Goal: Complete application form: Complete application form

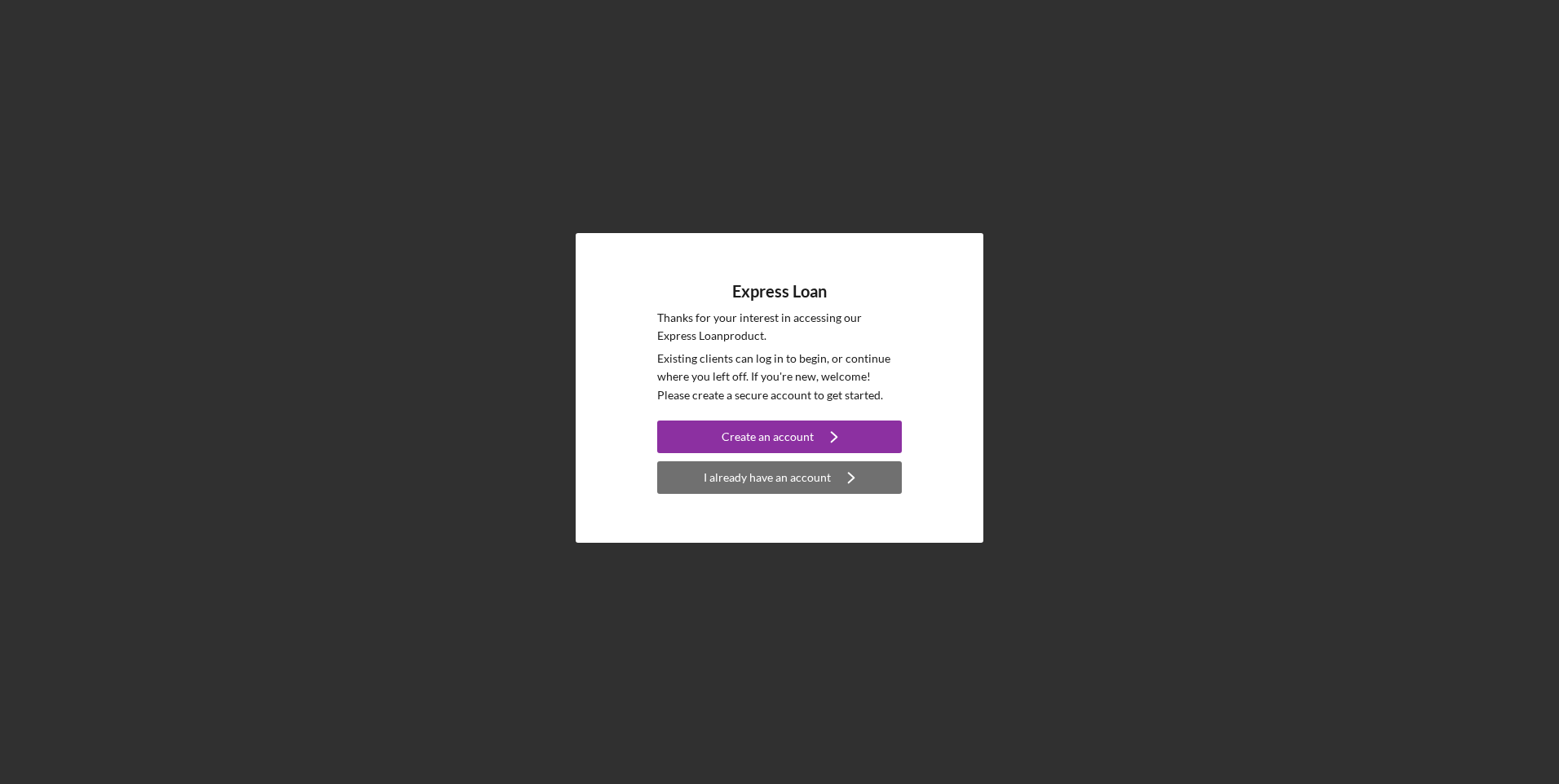
click at [745, 484] on div "I already have an account" at bounding box center [767, 477] width 128 height 32
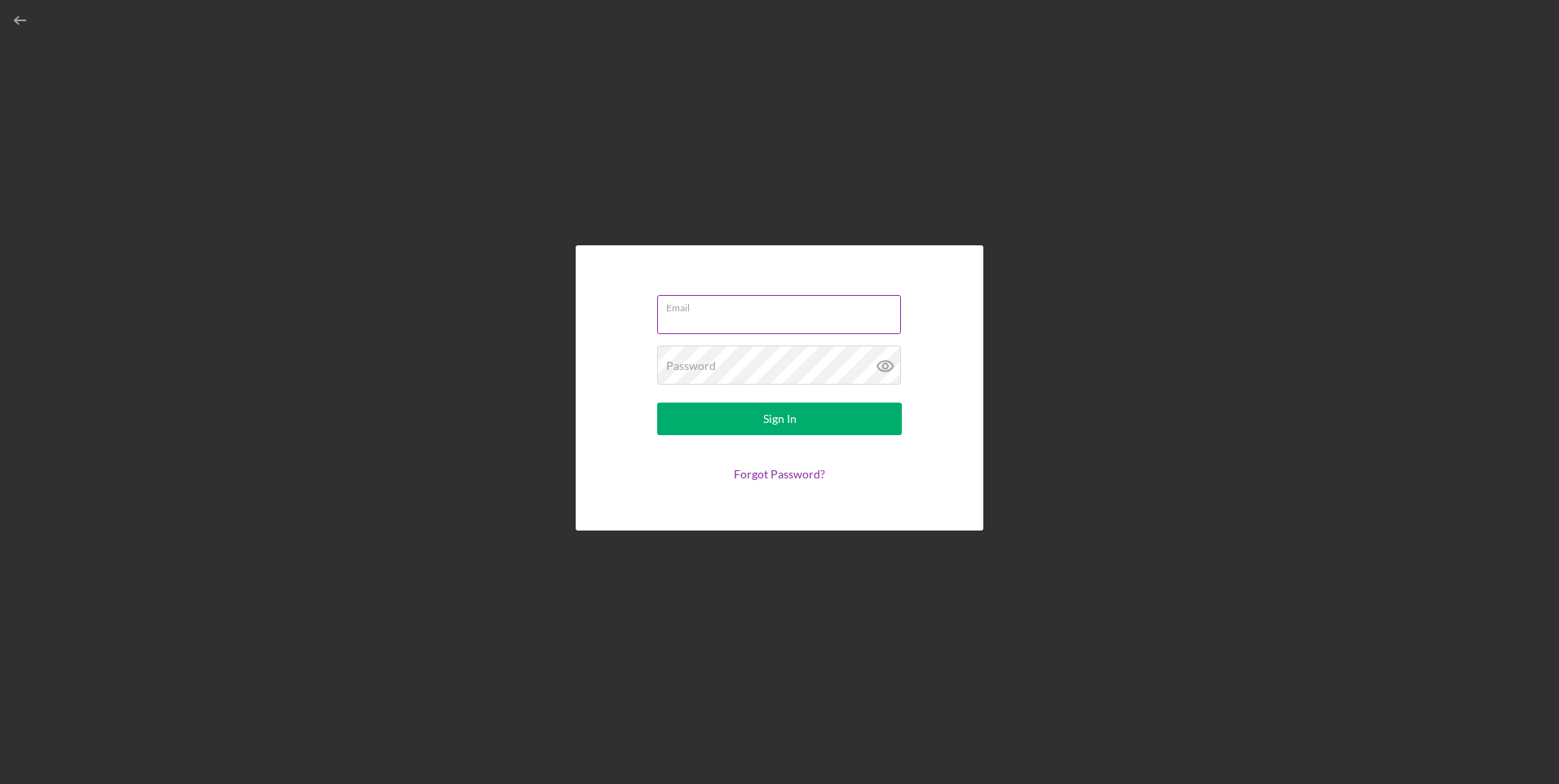
click at [710, 314] on input "Email" at bounding box center [778, 315] width 244 height 39
type input "[EMAIL_ADDRESS][DOMAIN_NAME]"
click at [724, 425] on button "Sign In" at bounding box center [779, 418] width 245 height 32
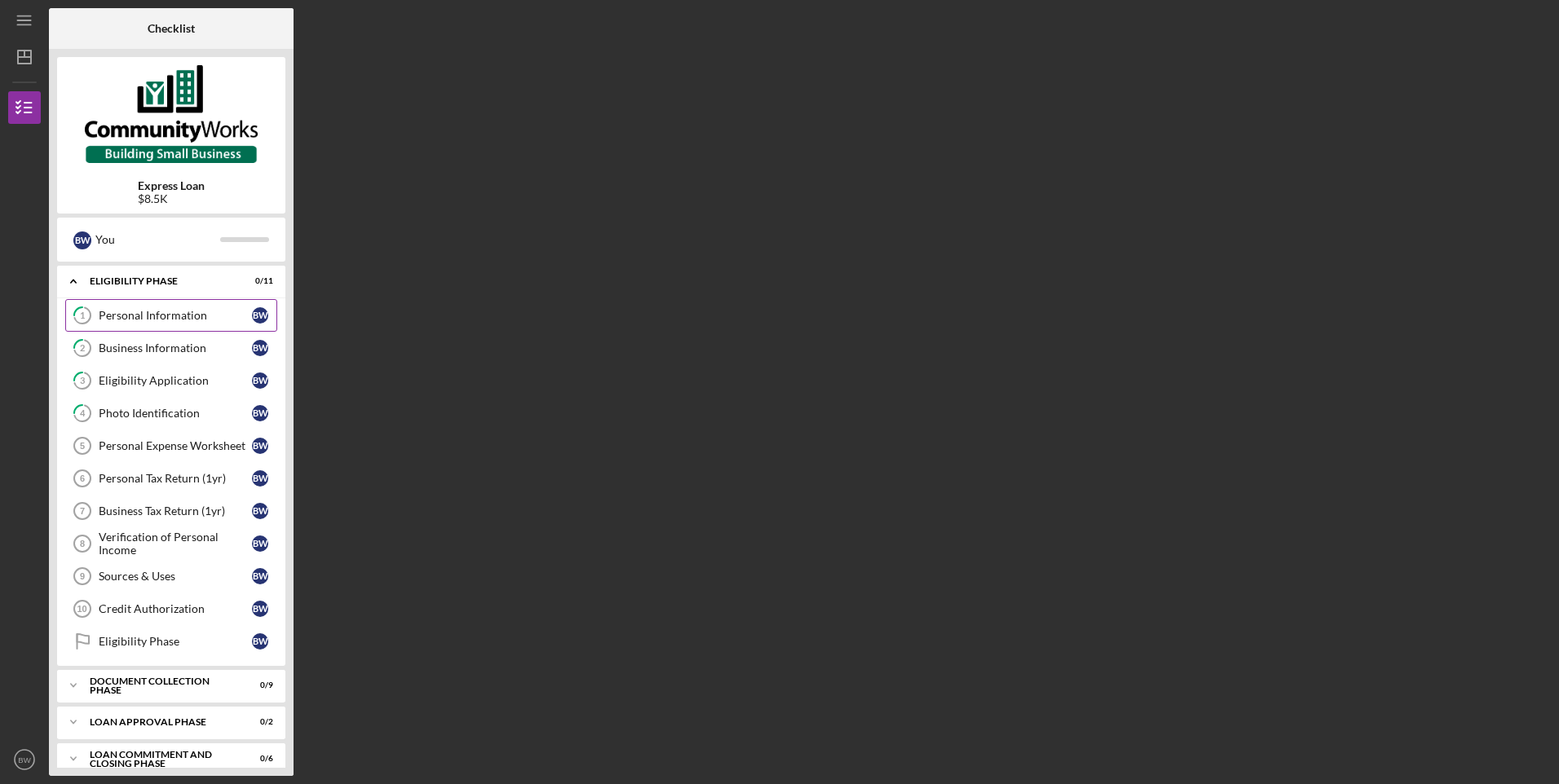
click at [190, 312] on div "Personal Information" at bounding box center [175, 315] width 153 height 13
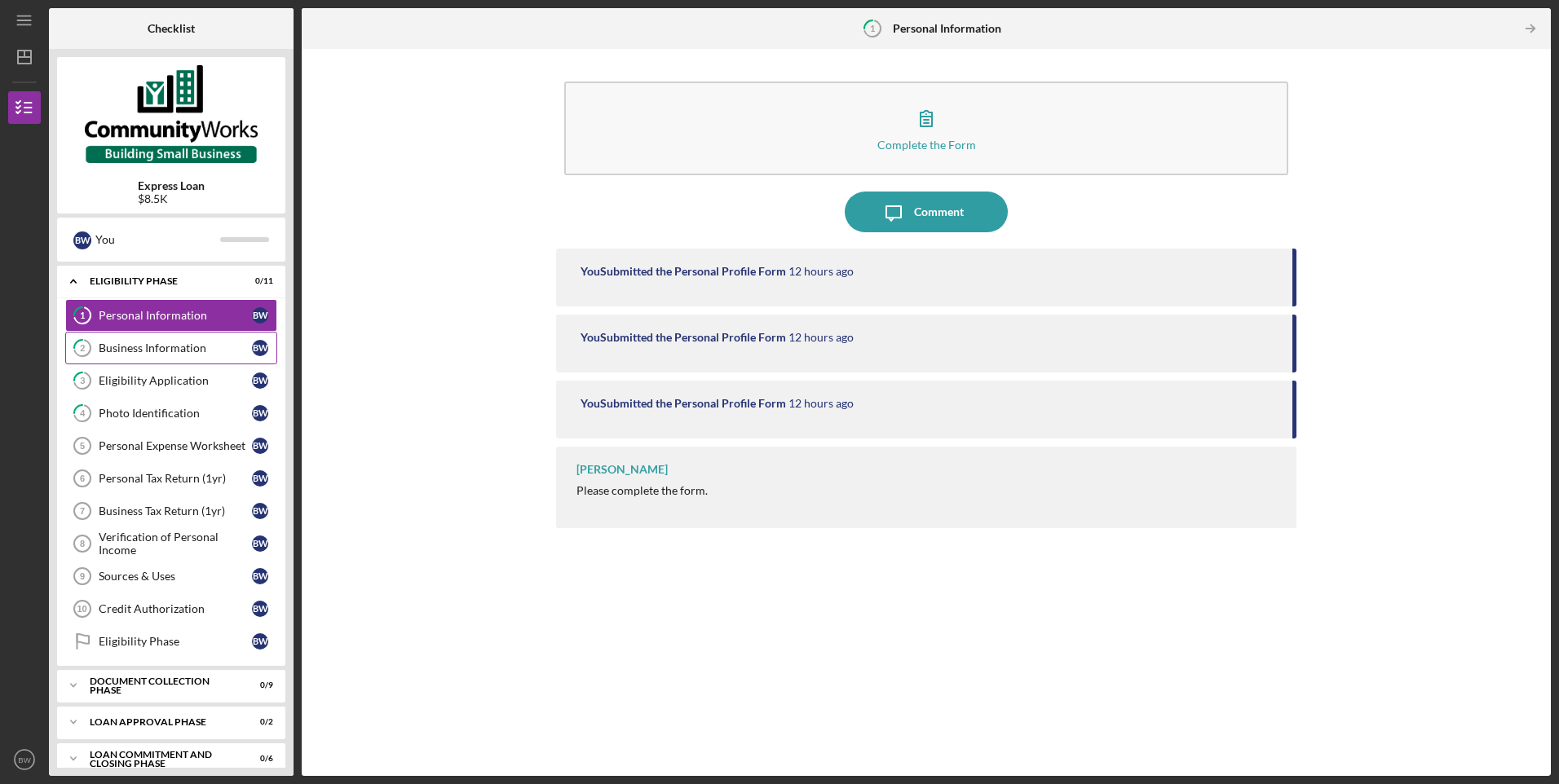
click at [174, 361] on link "2 Business Information B W" at bounding box center [171, 348] width 212 height 32
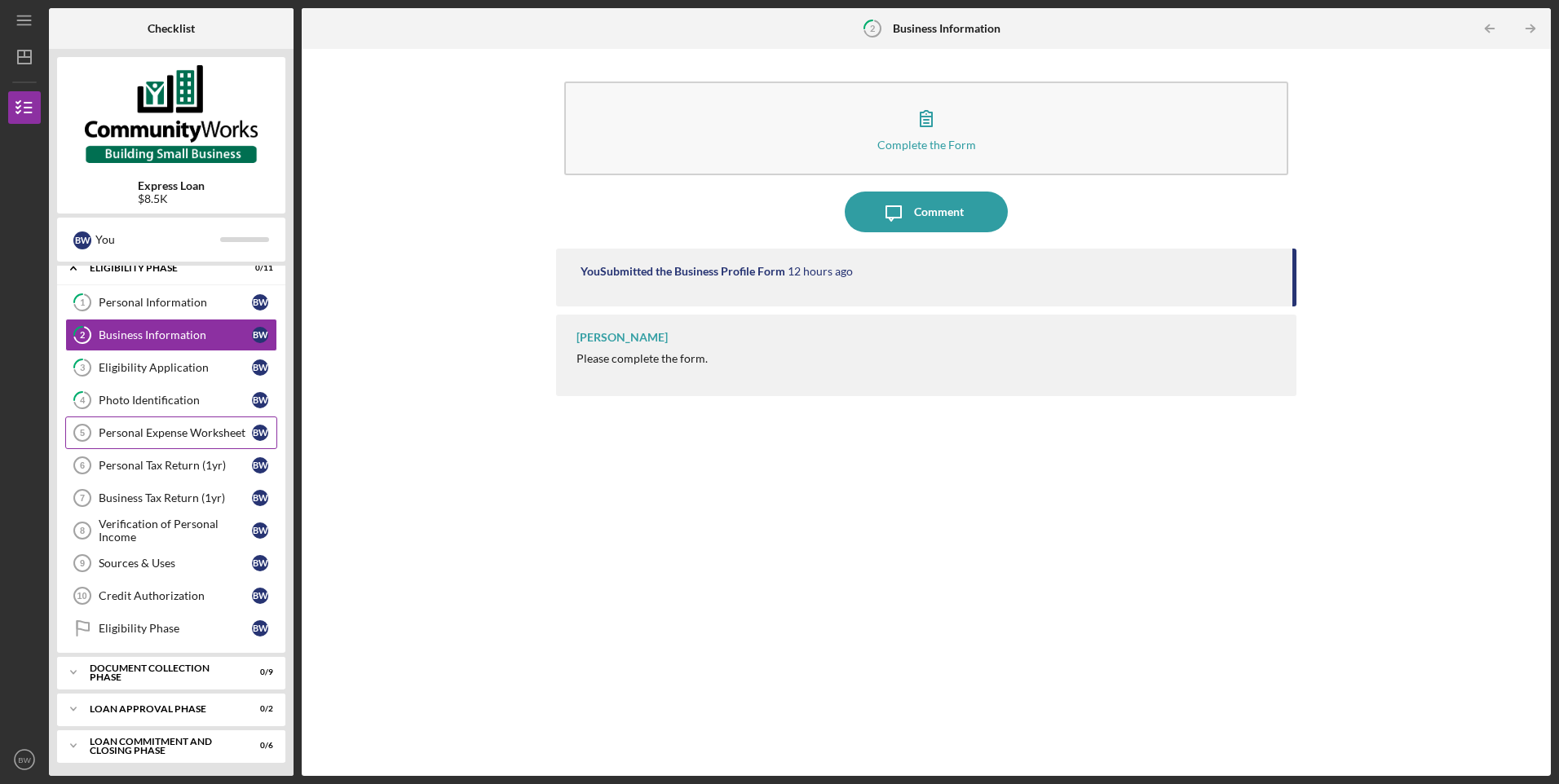
scroll to position [16, 0]
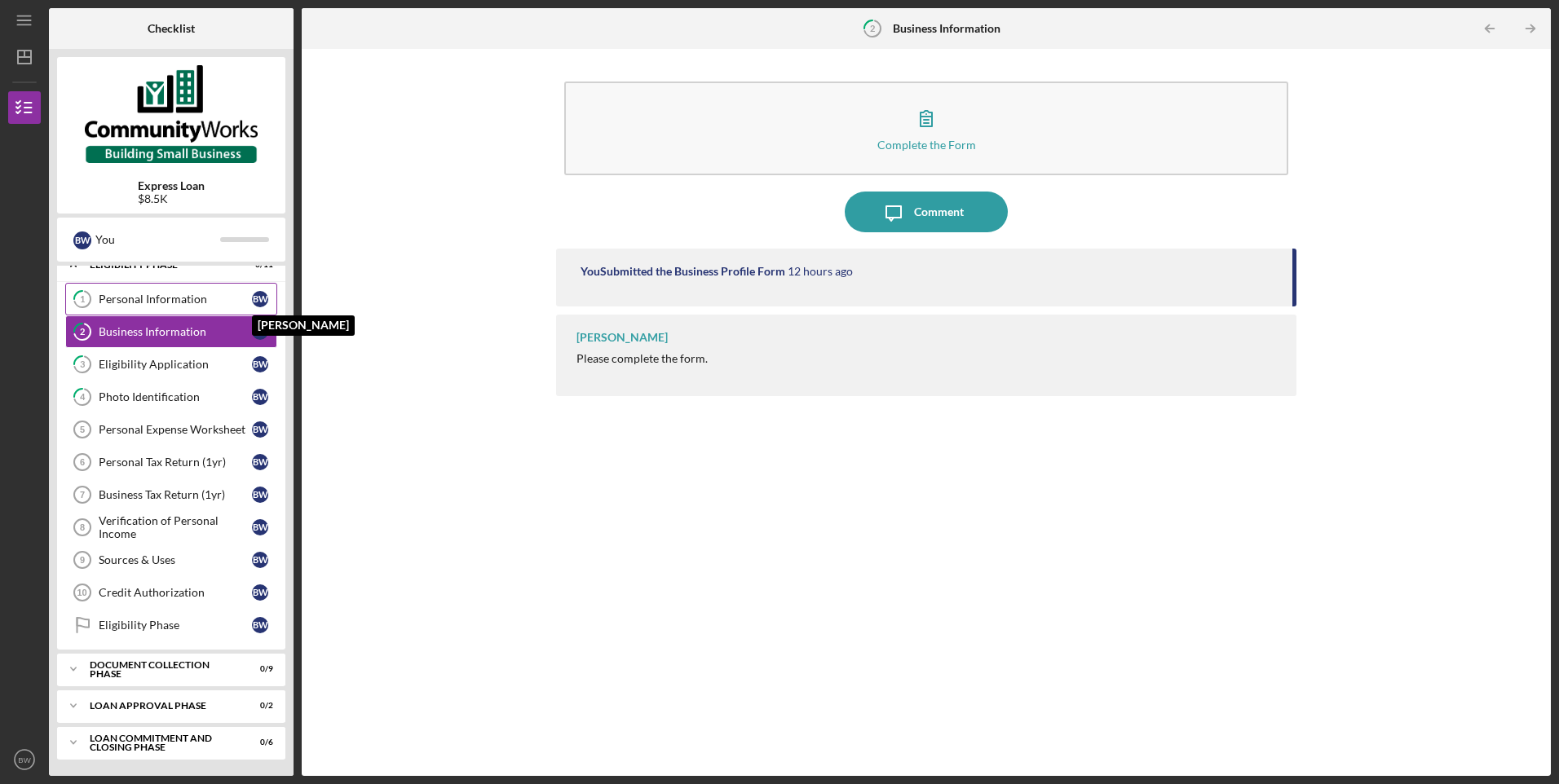
click at [264, 293] on div "B W" at bounding box center [259, 298] width 16 height 16
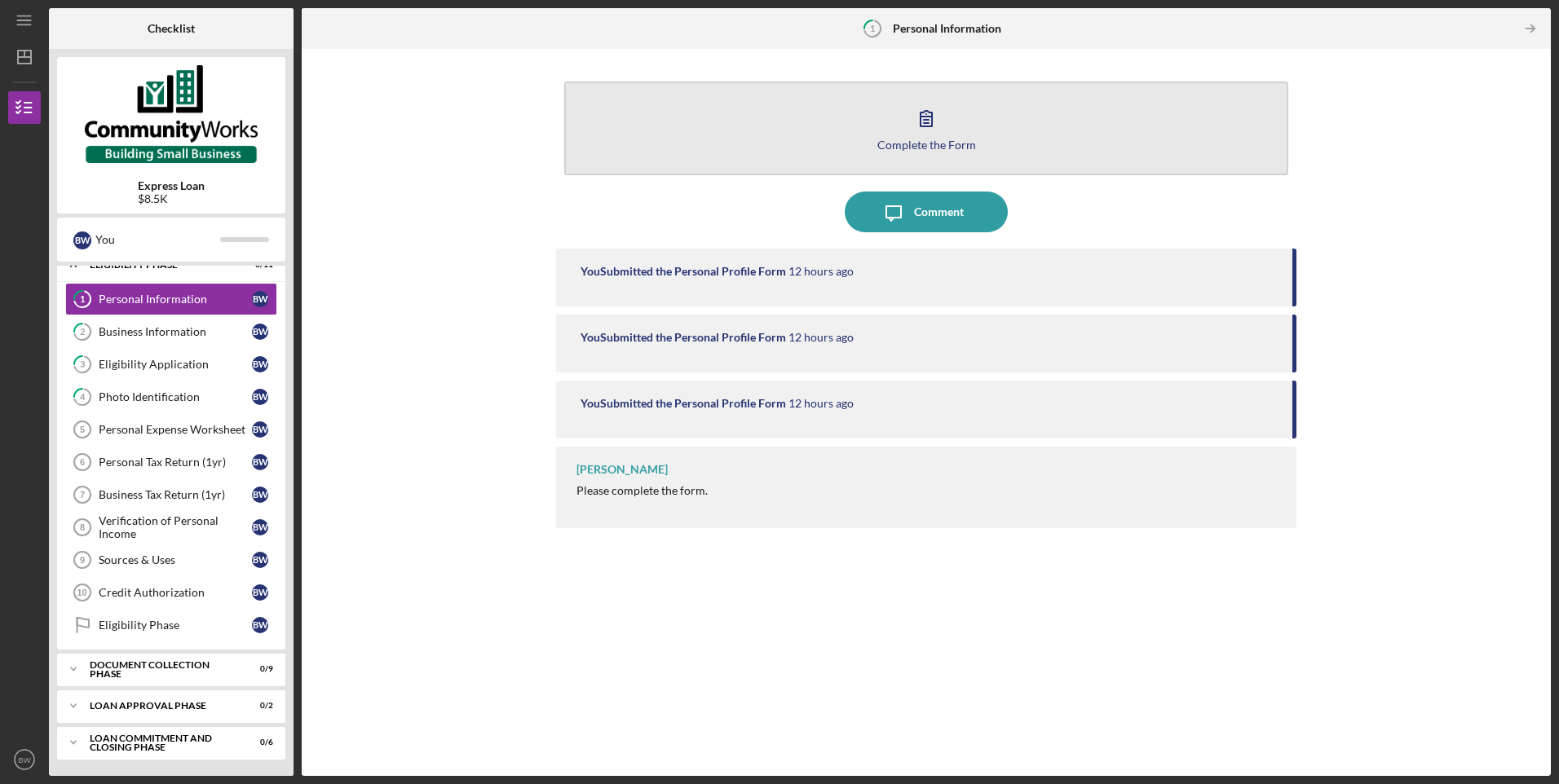
click at [959, 126] on button "Complete the Form Form" at bounding box center [925, 128] width 723 height 94
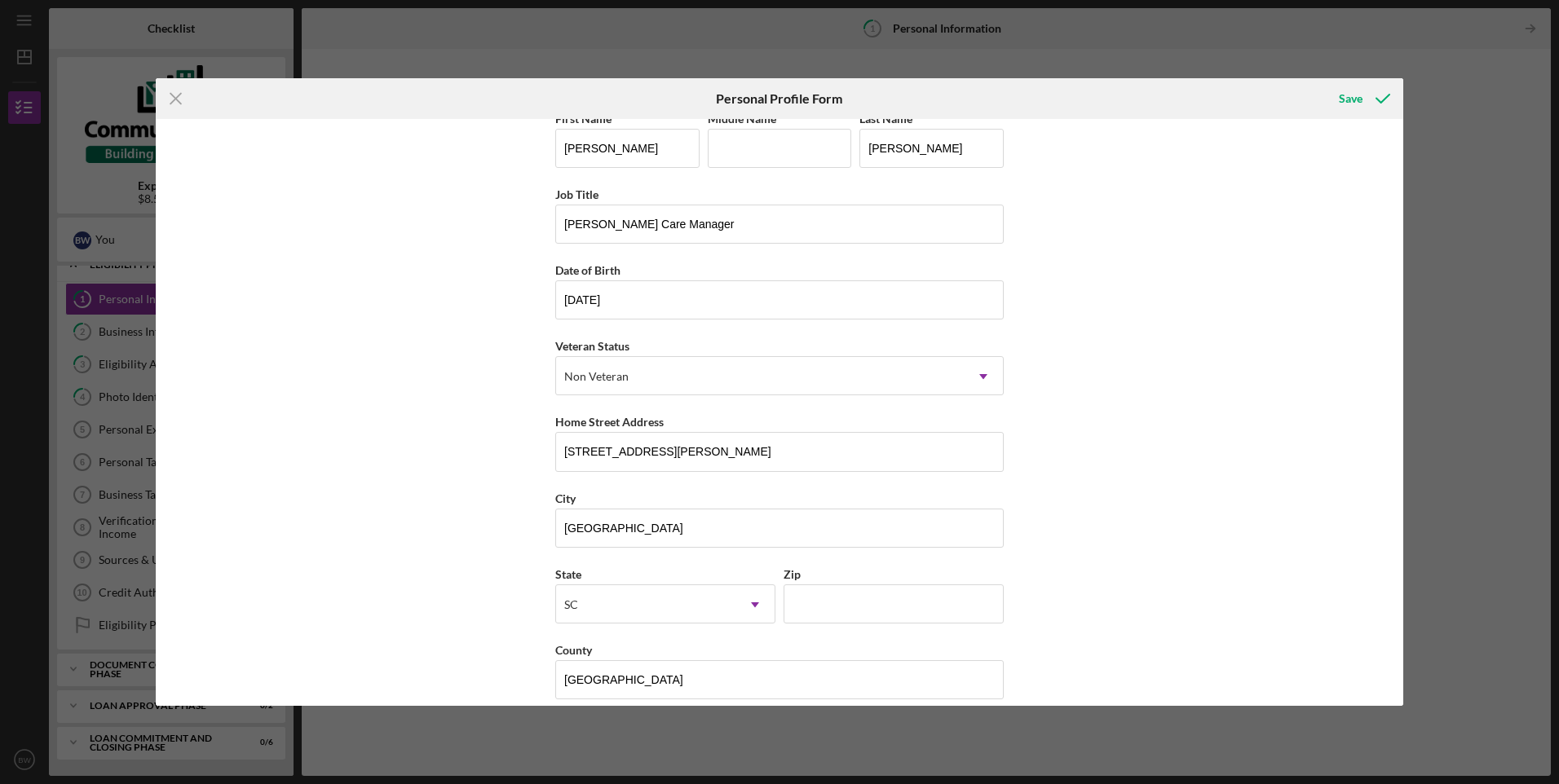
scroll to position [37, 0]
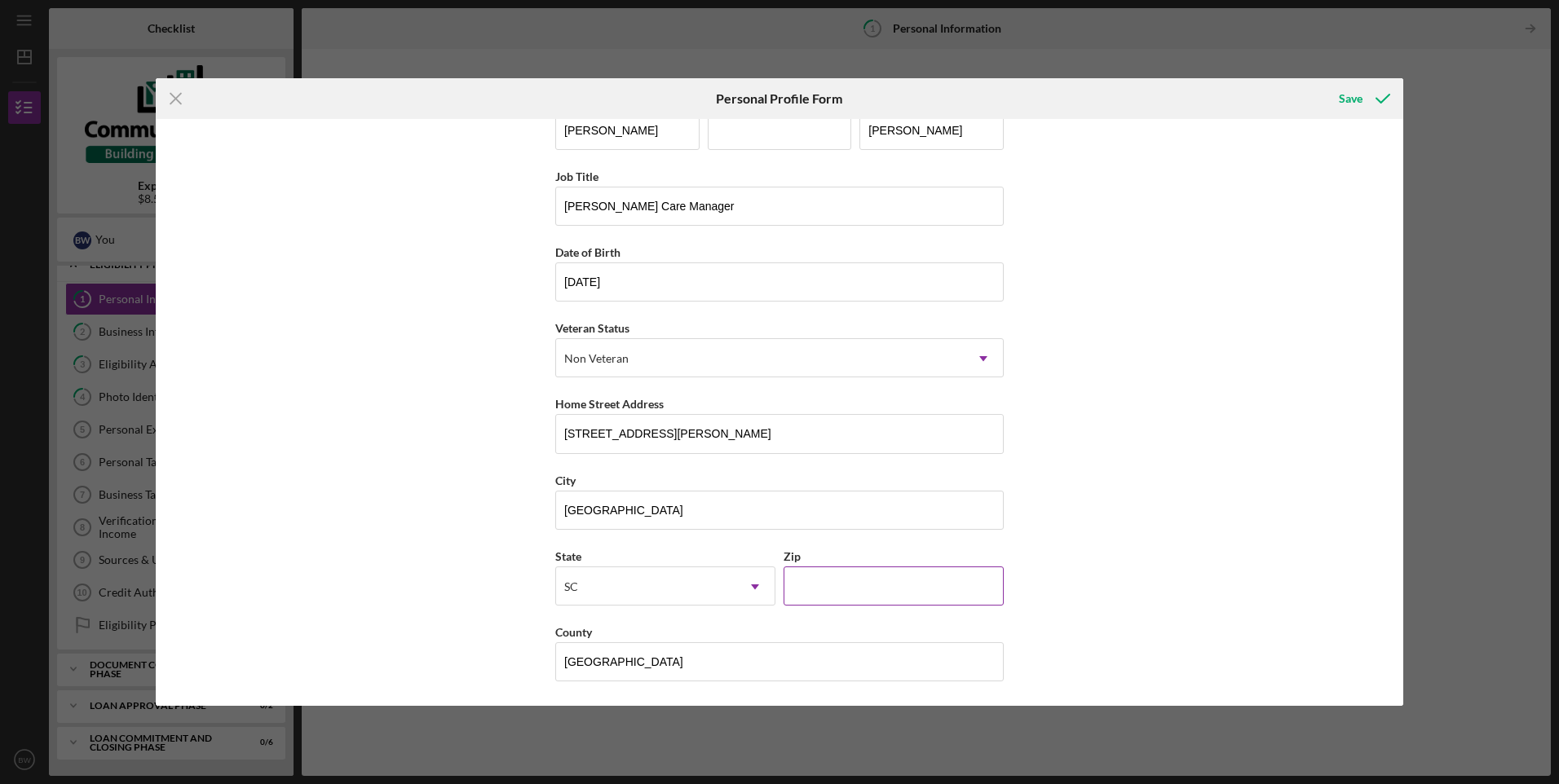
click at [846, 577] on input "Zip" at bounding box center [893, 586] width 220 height 39
type input "29680"
click at [1282, 559] on div "First Name [PERSON_NAME] Middle Name Last Name [PERSON_NAME] Job Title [PERSON_…" at bounding box center [779, 412] width 1247 height 587
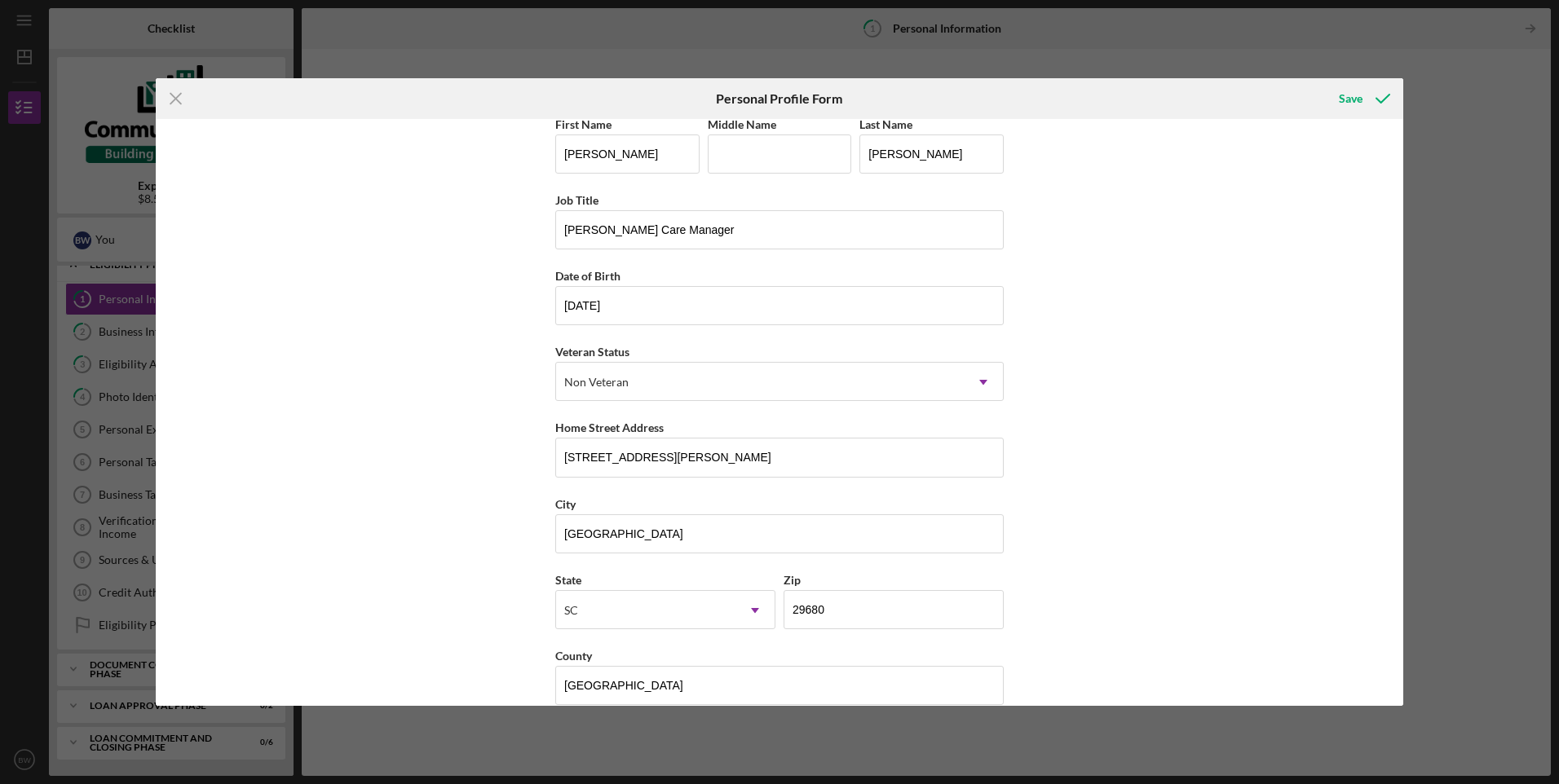
scroll to position [0, 0]
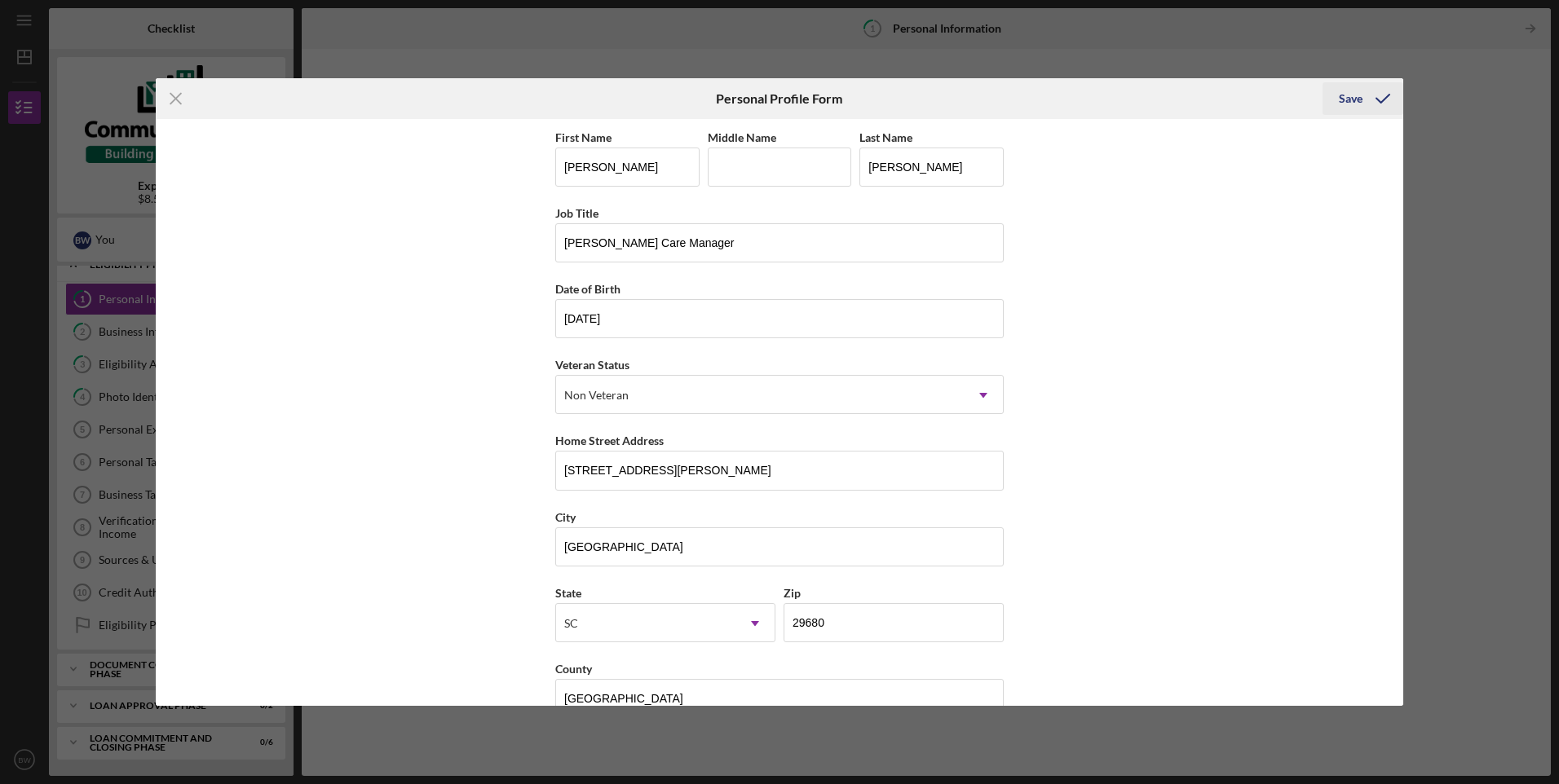
click at [1380, 101] on icon "submit" at bounding box center [1383, 99] width 41 height 41
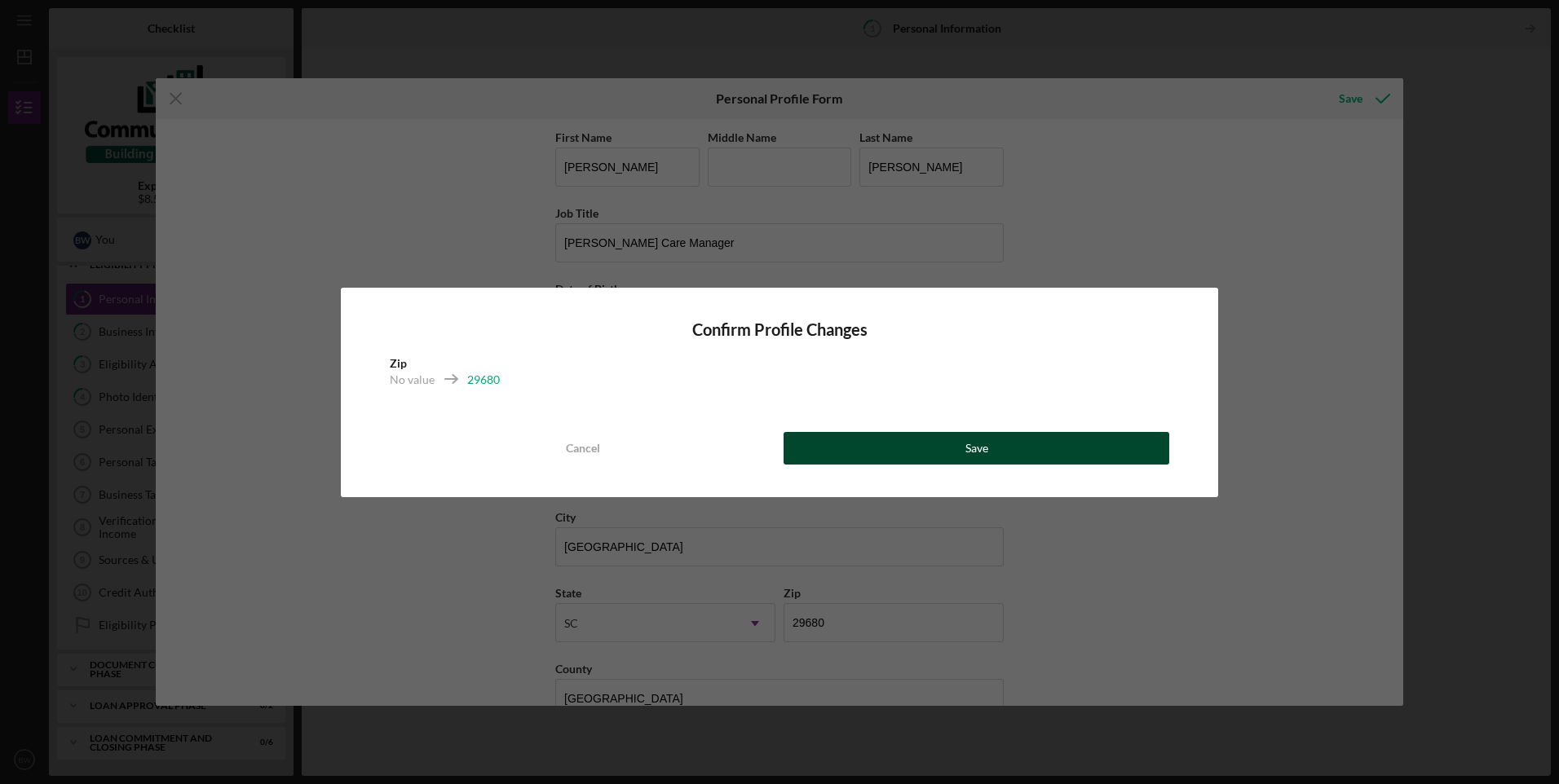
click at [901, 450] on button "Save" at bounding box center [976, 448] width 385 height 32
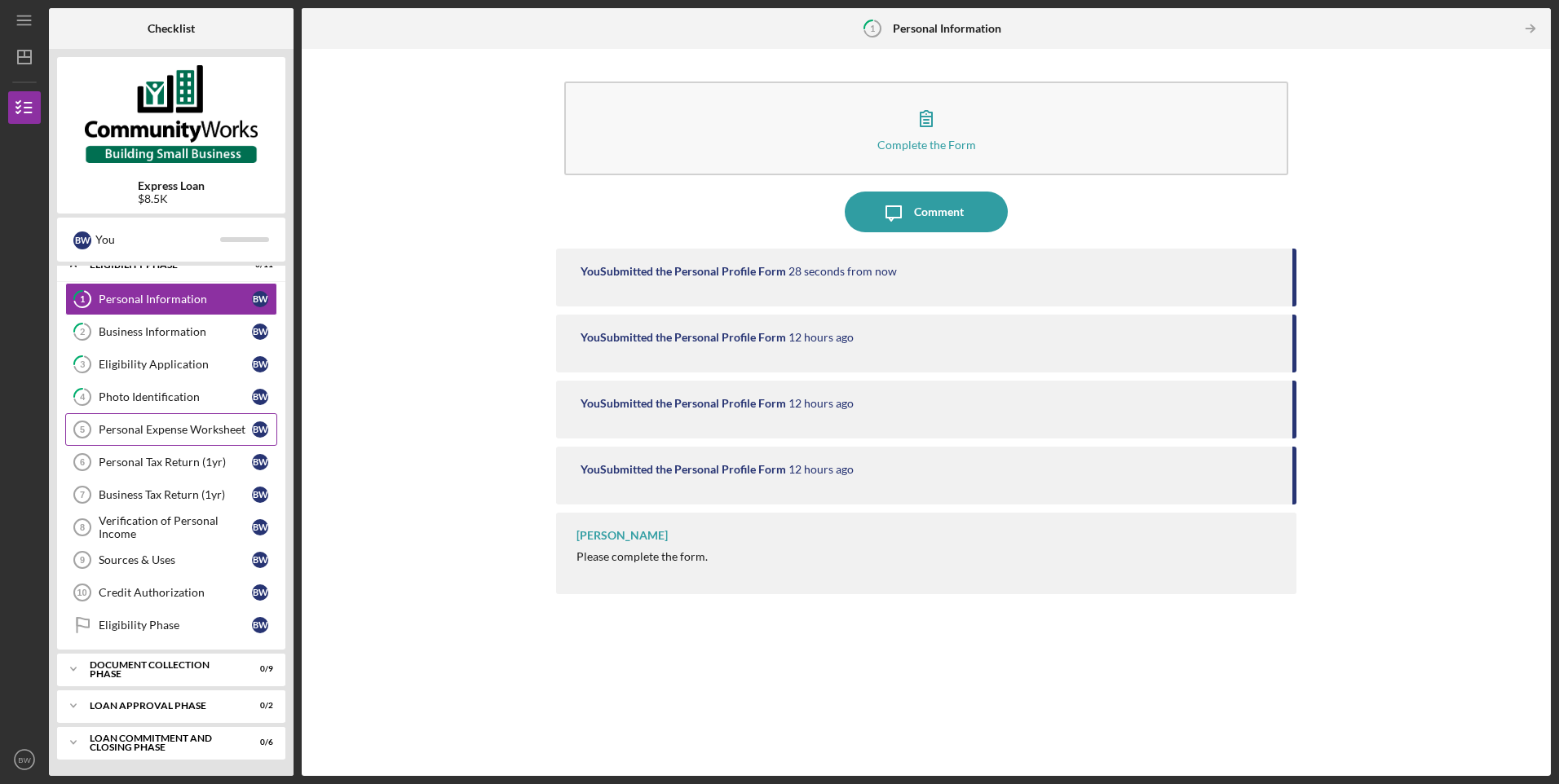
click at [153, 430] on div "Personal Expense Worksheet" at bounding box center [175, 429] width 153 height 13
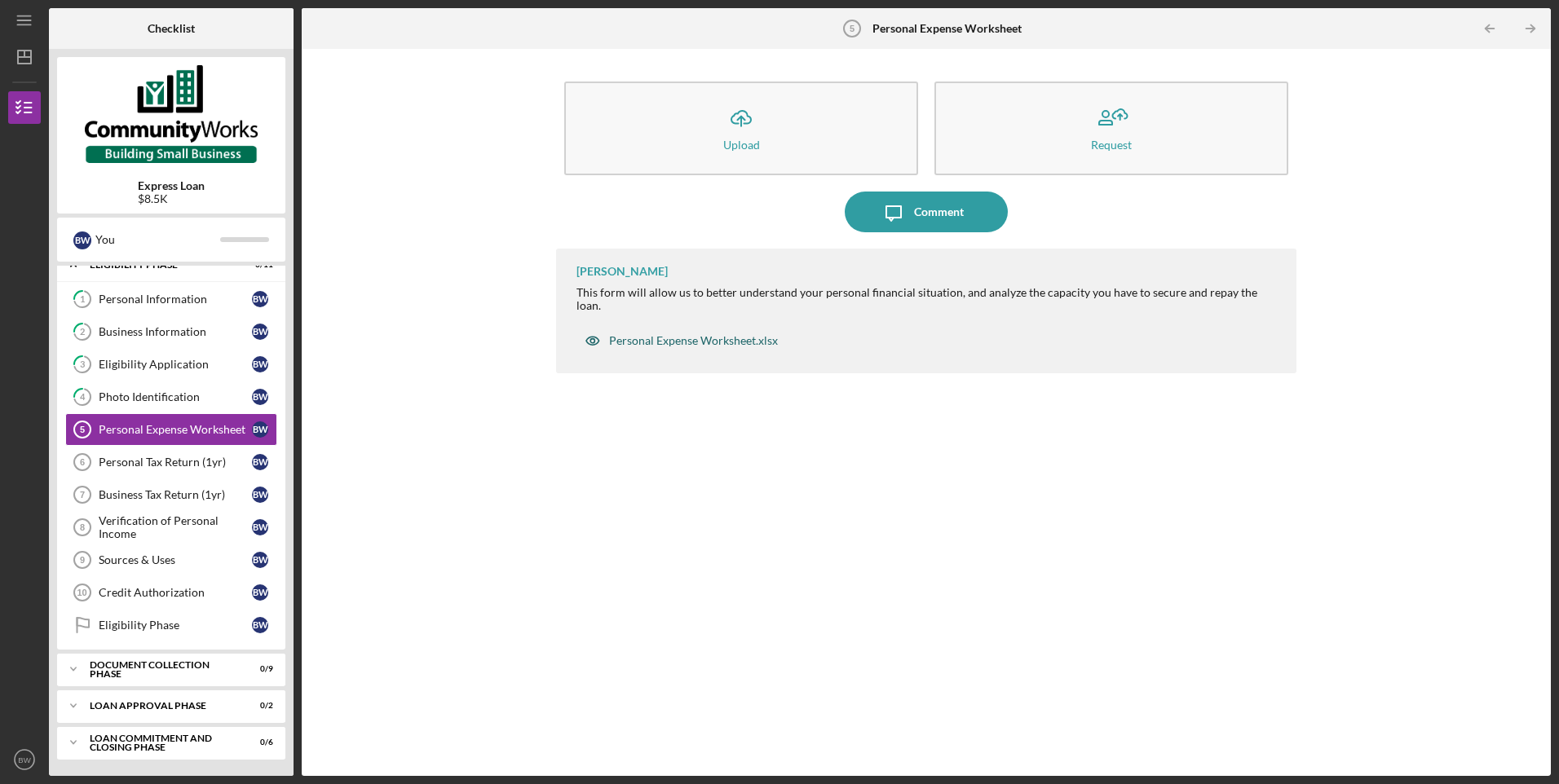
click at [705, 334] on div "Personal Expense Worksheet.xlsx" at bounding box center [693, 340] width 168 height 13
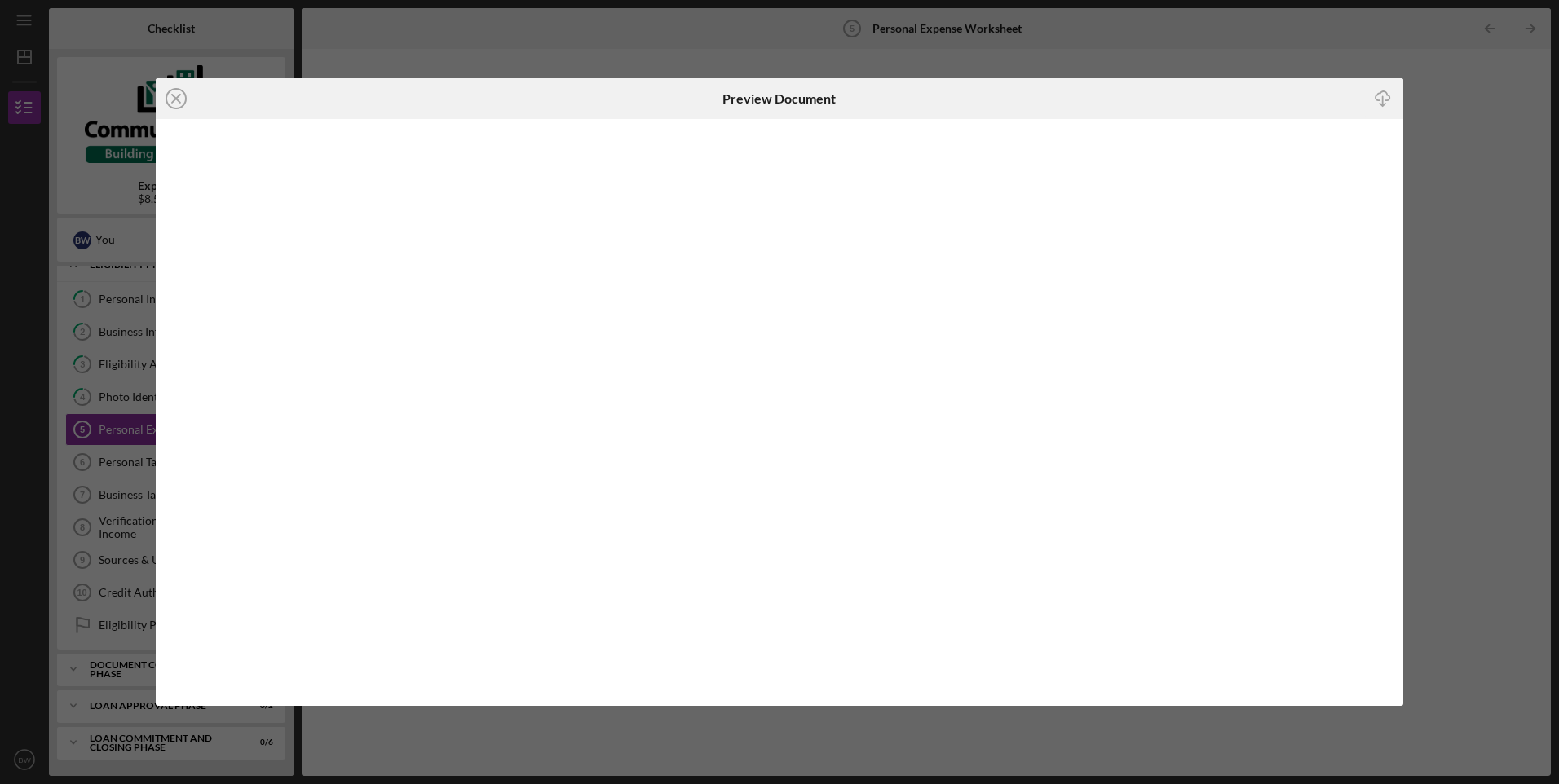
click at [1387, 101] on icon "Icon/Download" at bounding box center [1381, 99] width 37 height 37
click at [172, 95] on line at bounding box center [176, 99] width 9 height 9
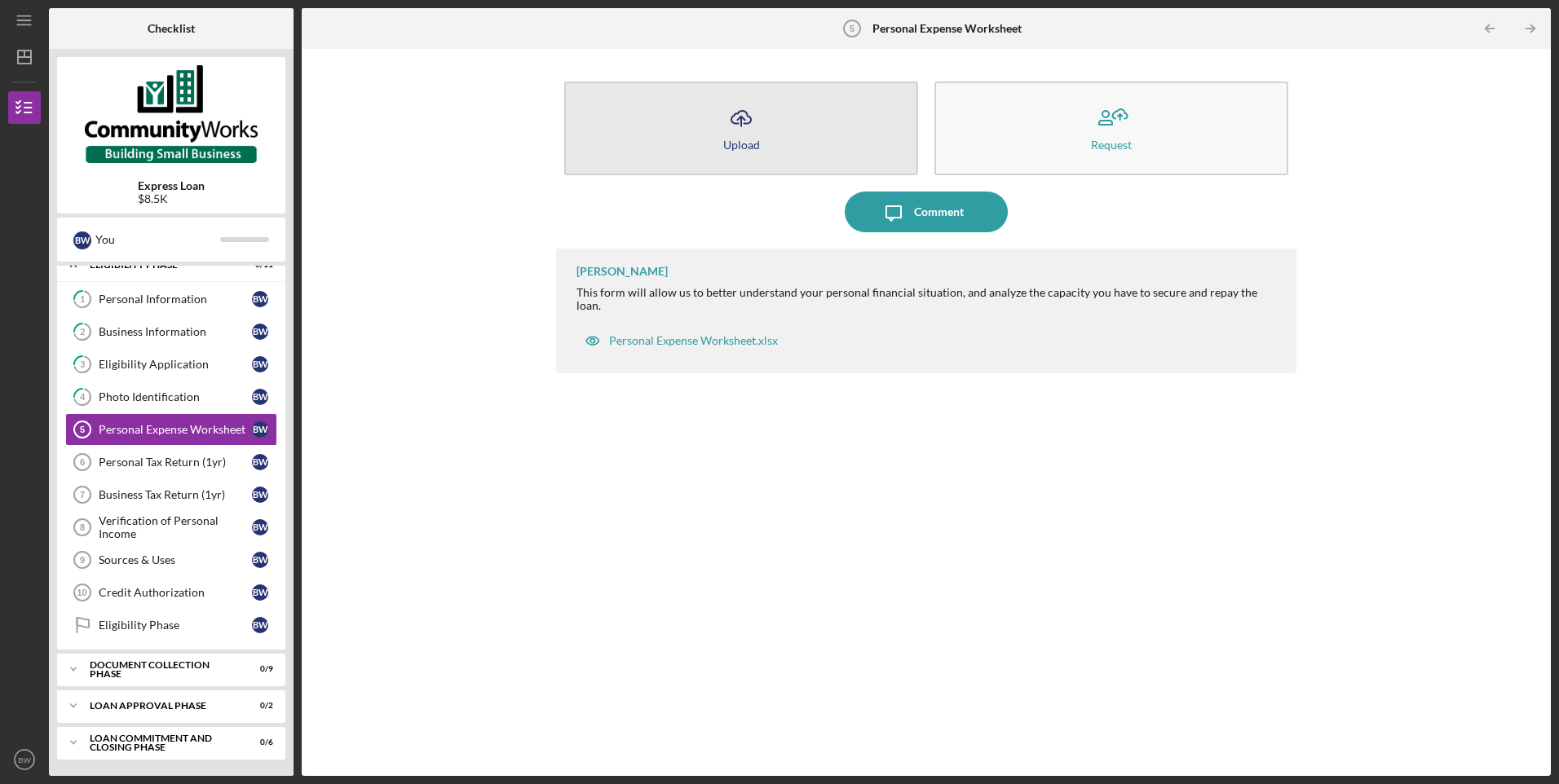
click at [797, 143] on button "Icon/Upload Upload" at bounding box center [741, 128] width 354 height 94
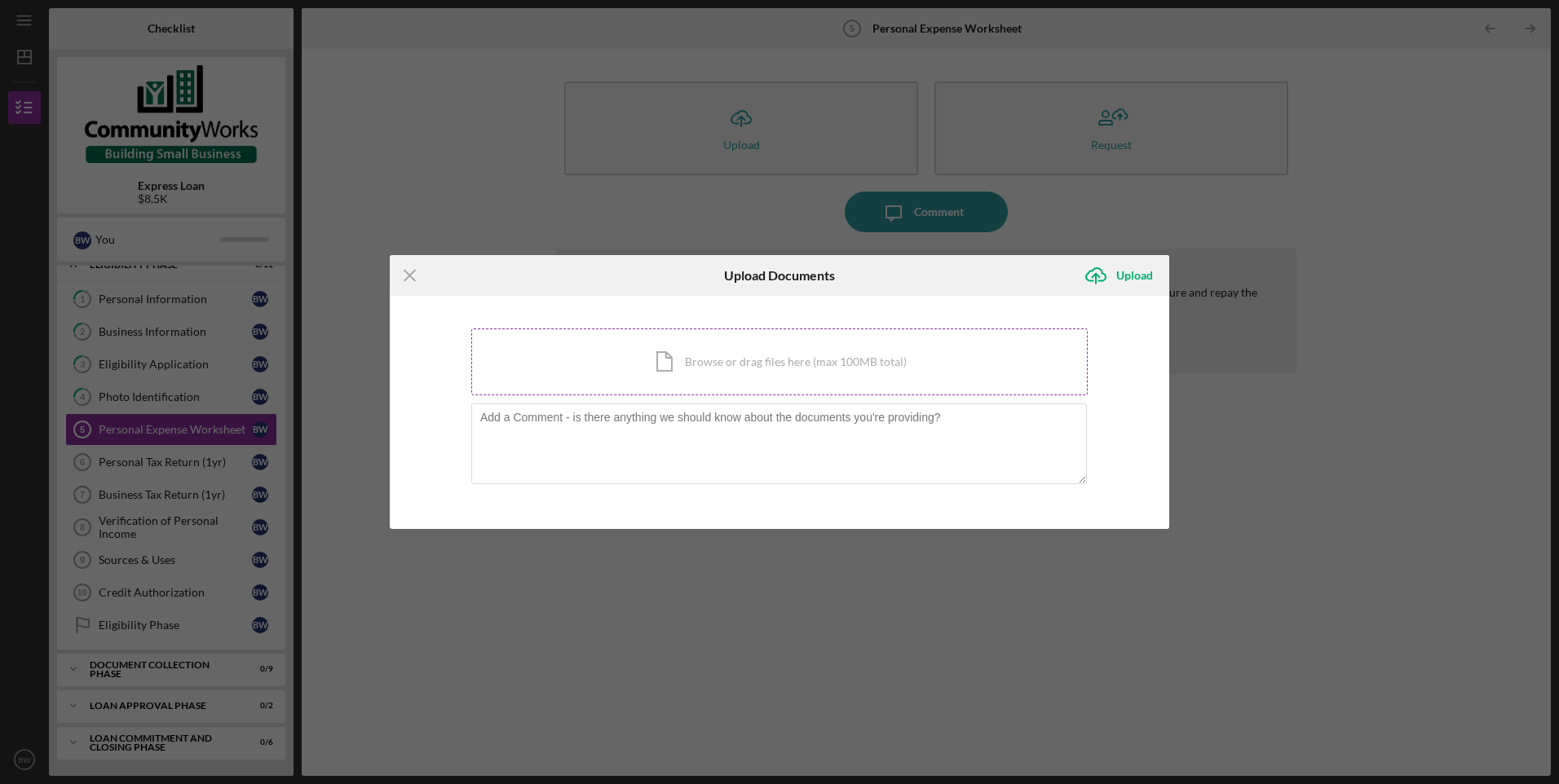
click at [708, 361] on div "Icon/Document Browse or drag files here (max 100MB total) Tap to choose files o…" at bounding box center [779, 361] width 617 height 67
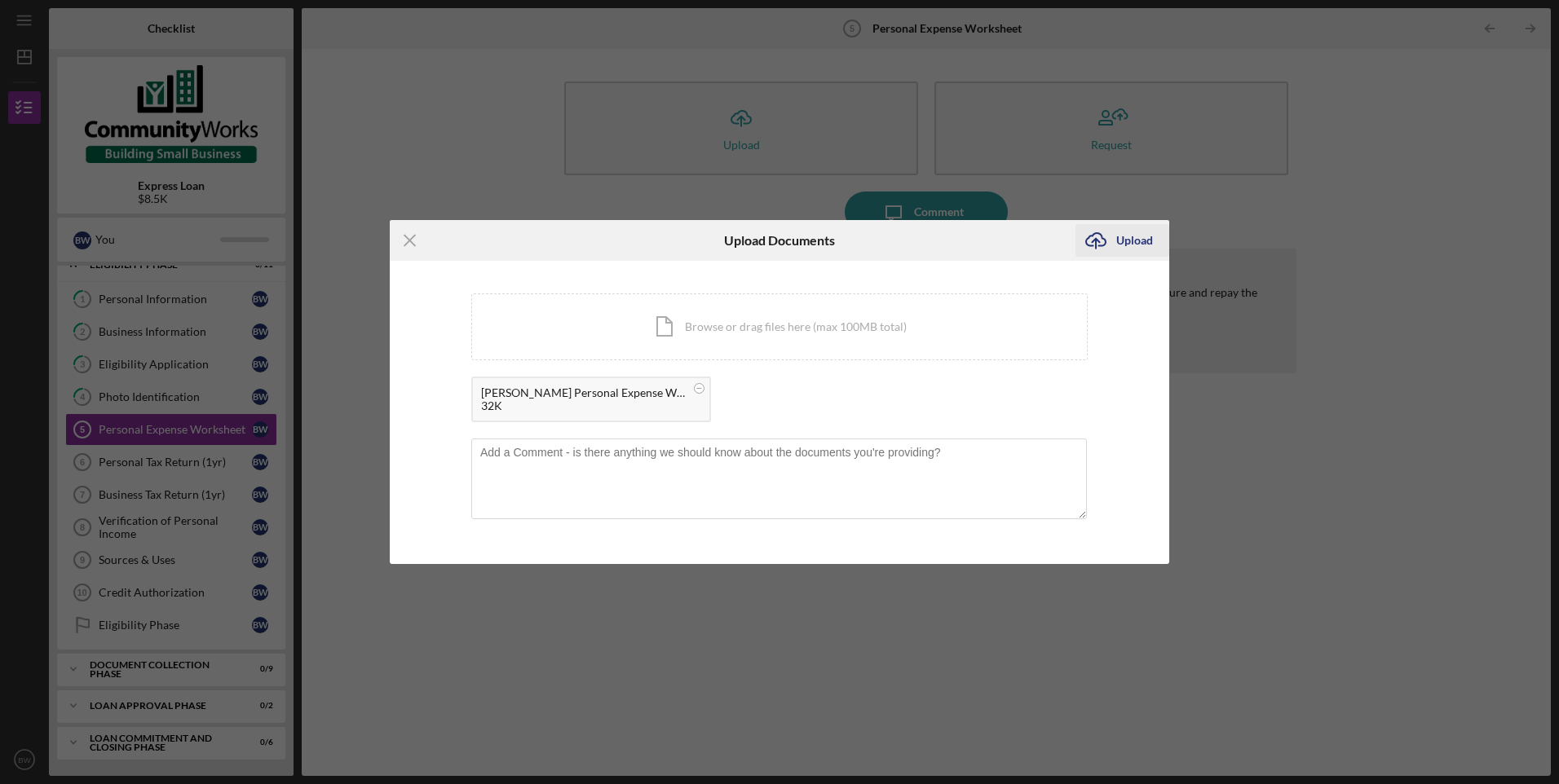
click at [1146, 242] on div "Upload" at bounding box center [1134, 241] width 37 height 32
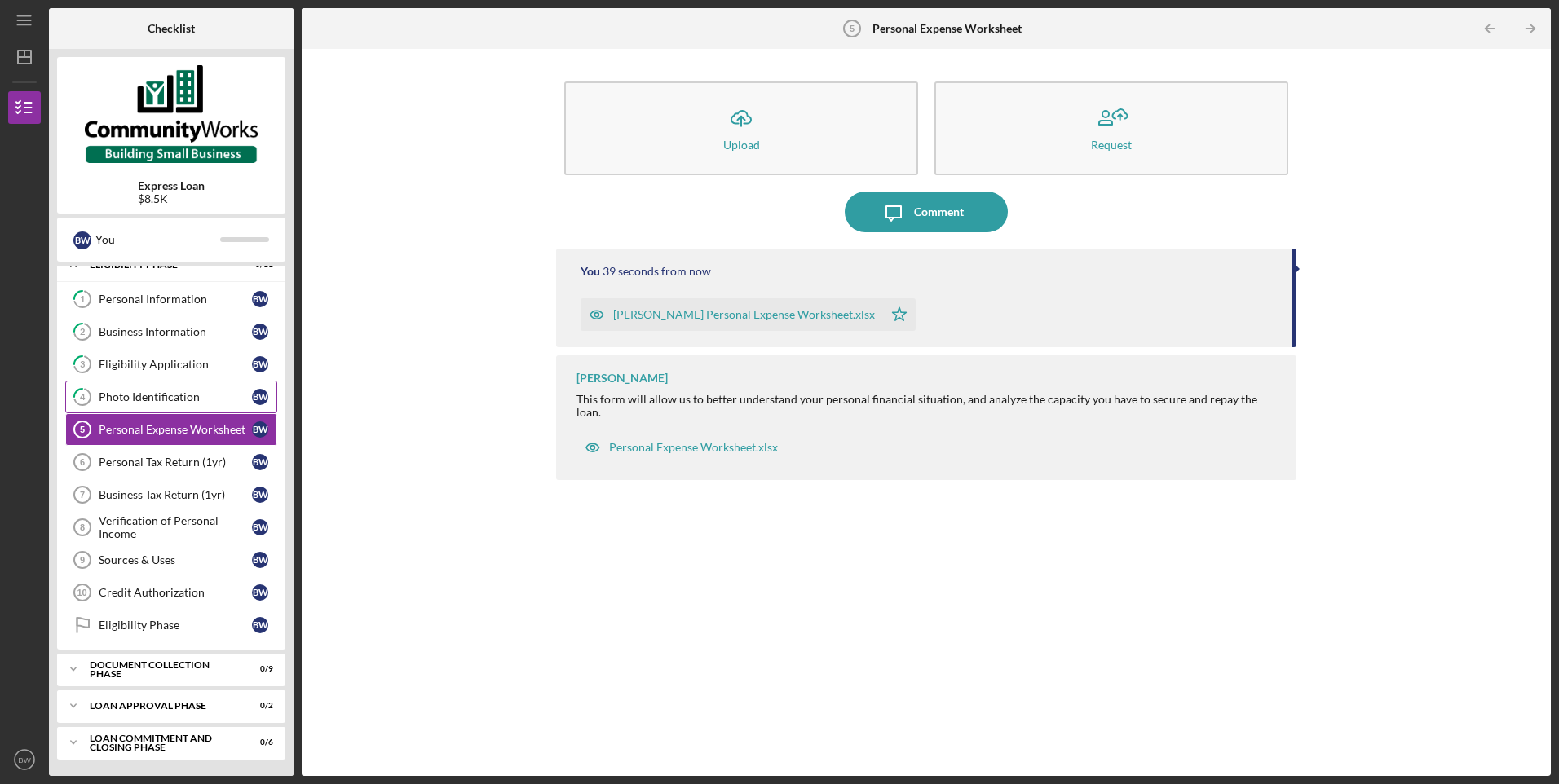
click at [163, 406] on link "4 Photo Identification B W" at bounding box center [171, 397] width 212 height 32
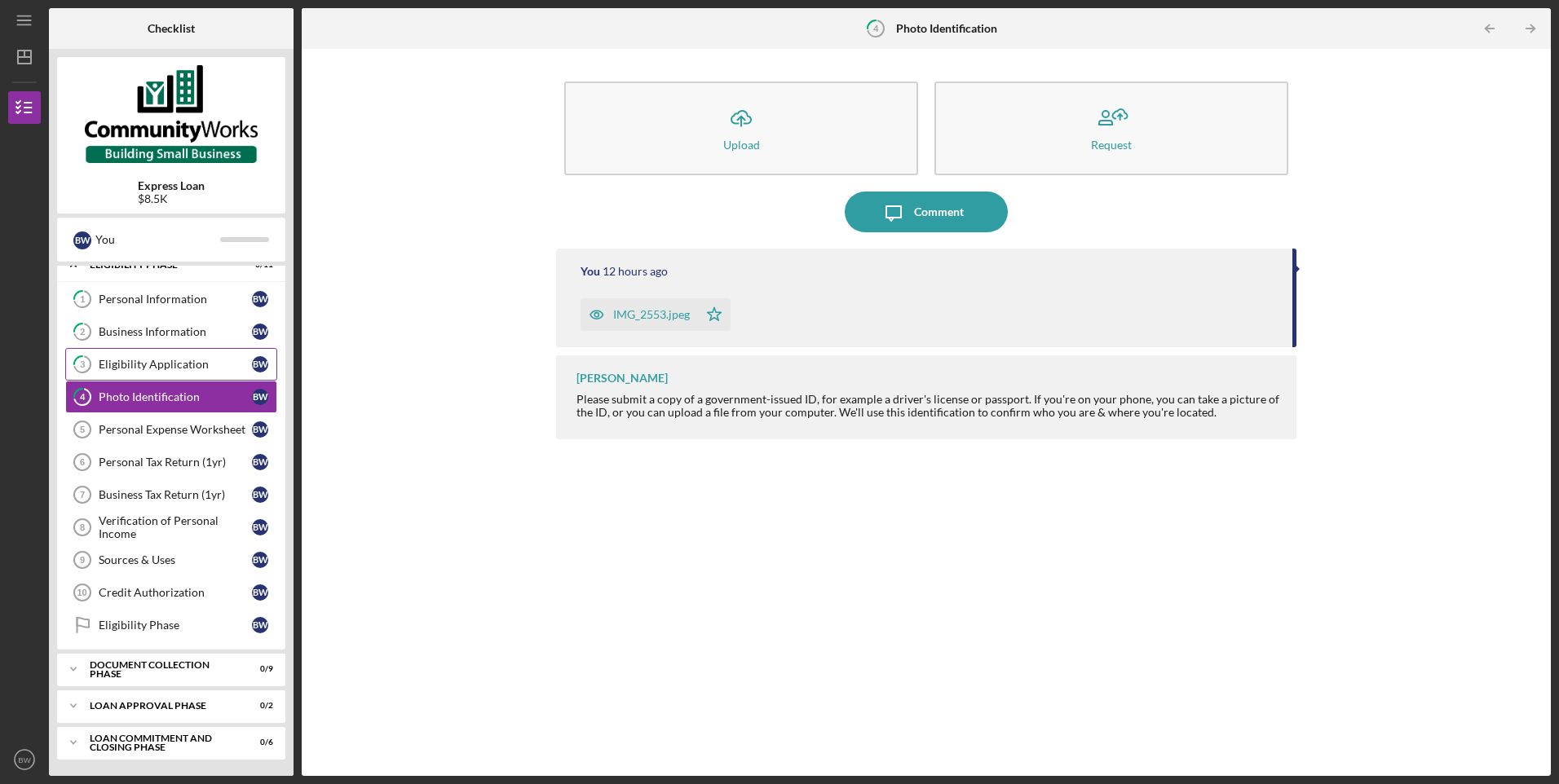
click at [161, 379] on link "3 Eligibility Application B W" at bounding box center [171, 364] width 212 height 32
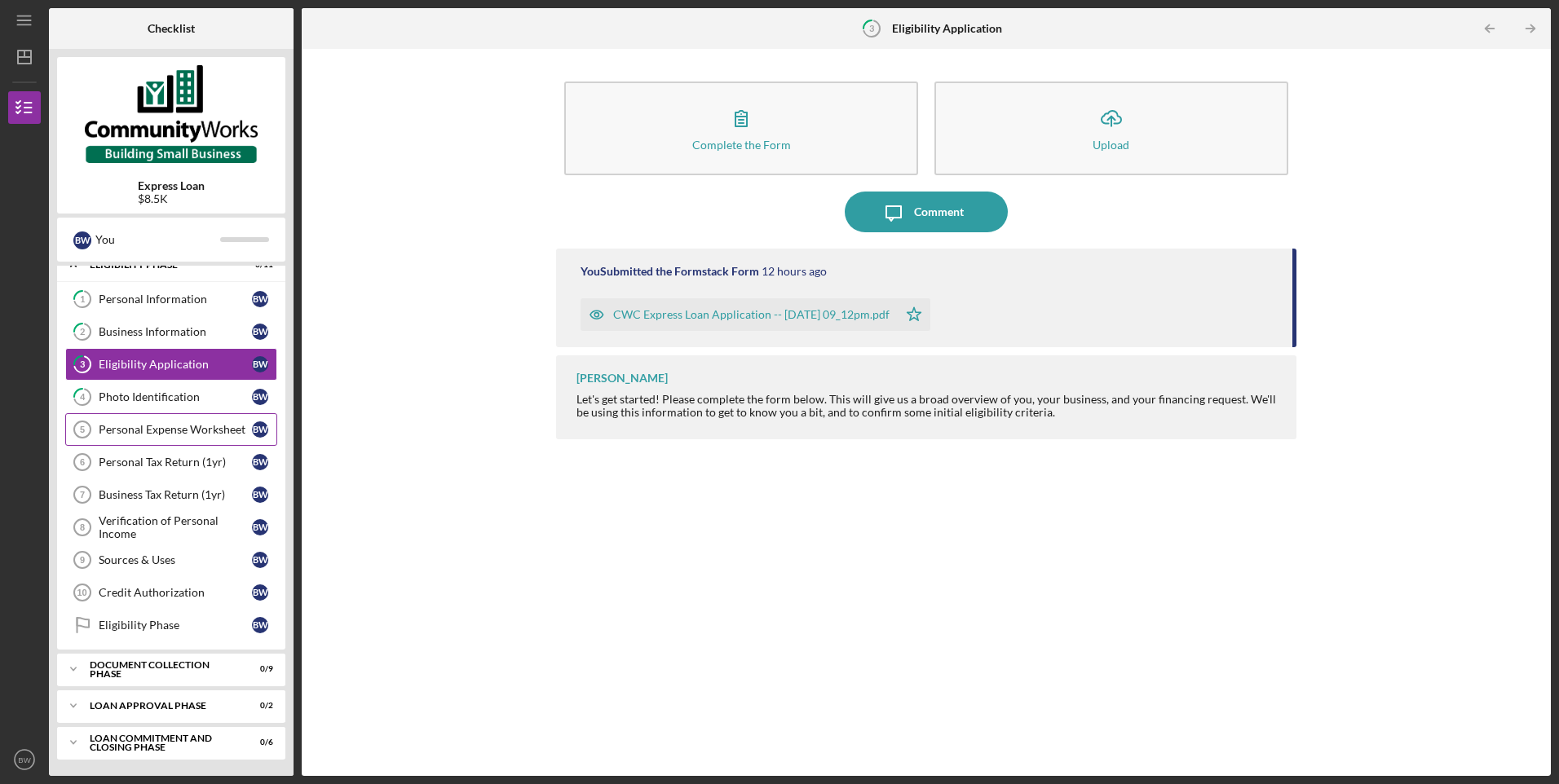
click at [163, 442] on link "Personal Expense Worksheet 5 Personal Expense Worksheet B W" at bounding box center [171, 429] width 212 height 32
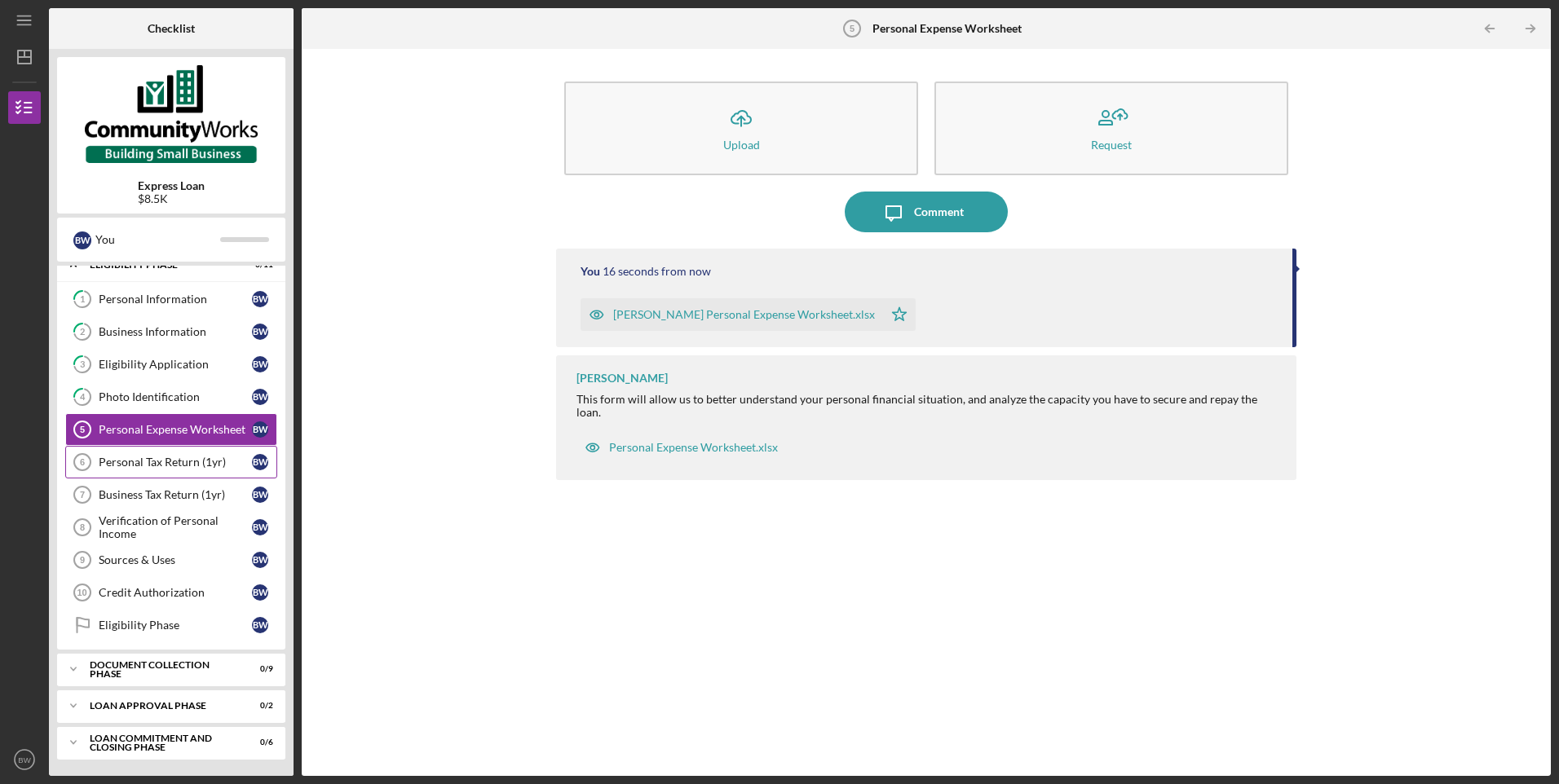
click at [151, 469] on div "Personal Tax Return (1yr)" at bounding box center [175, 462] width 153 height 13
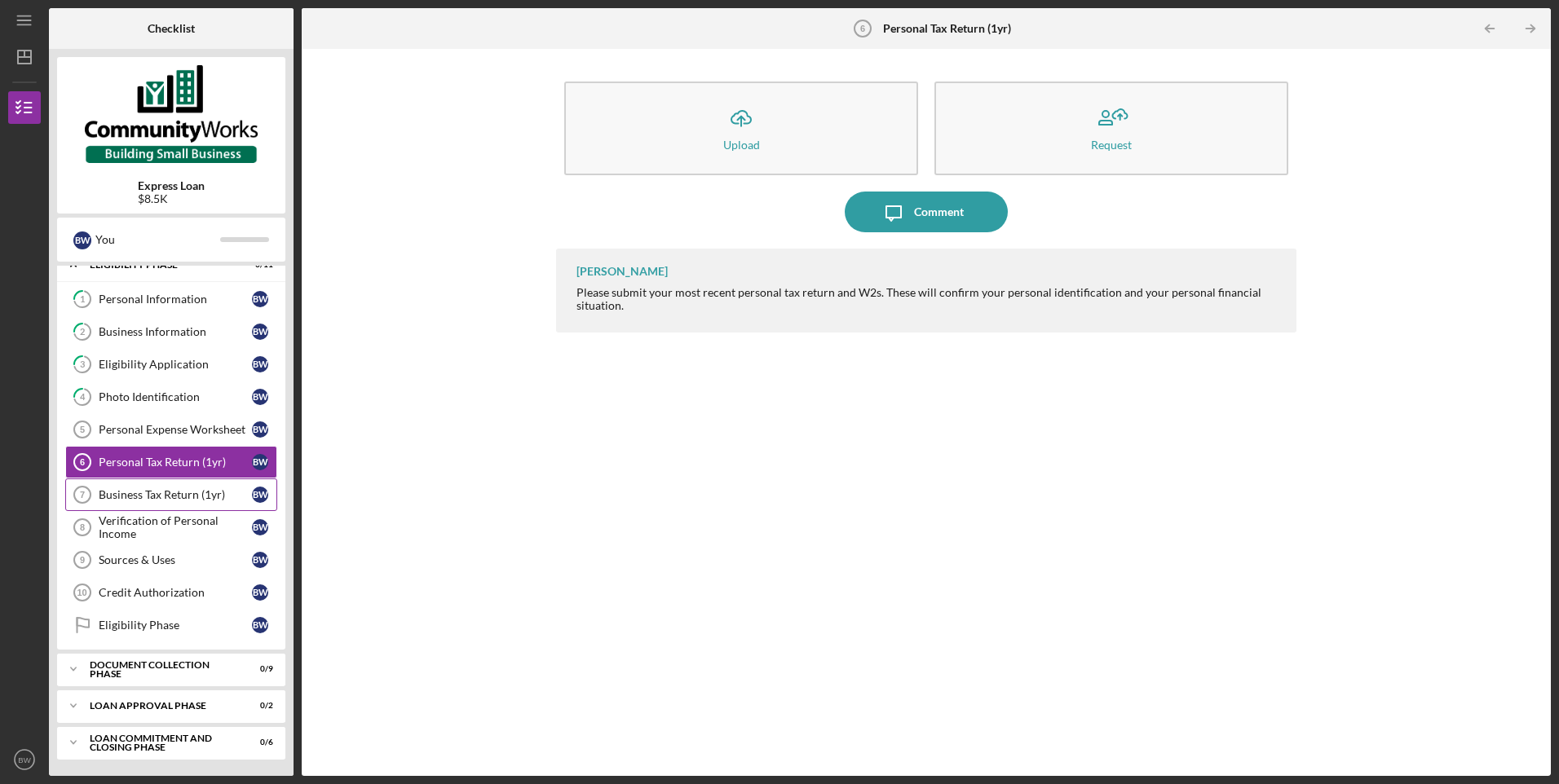
click at [160, 503] on link "Business Tax Return (1yr) 7 Business Tax Return (1yr) B W" at bounding box center [171, 495] width 212 height 32
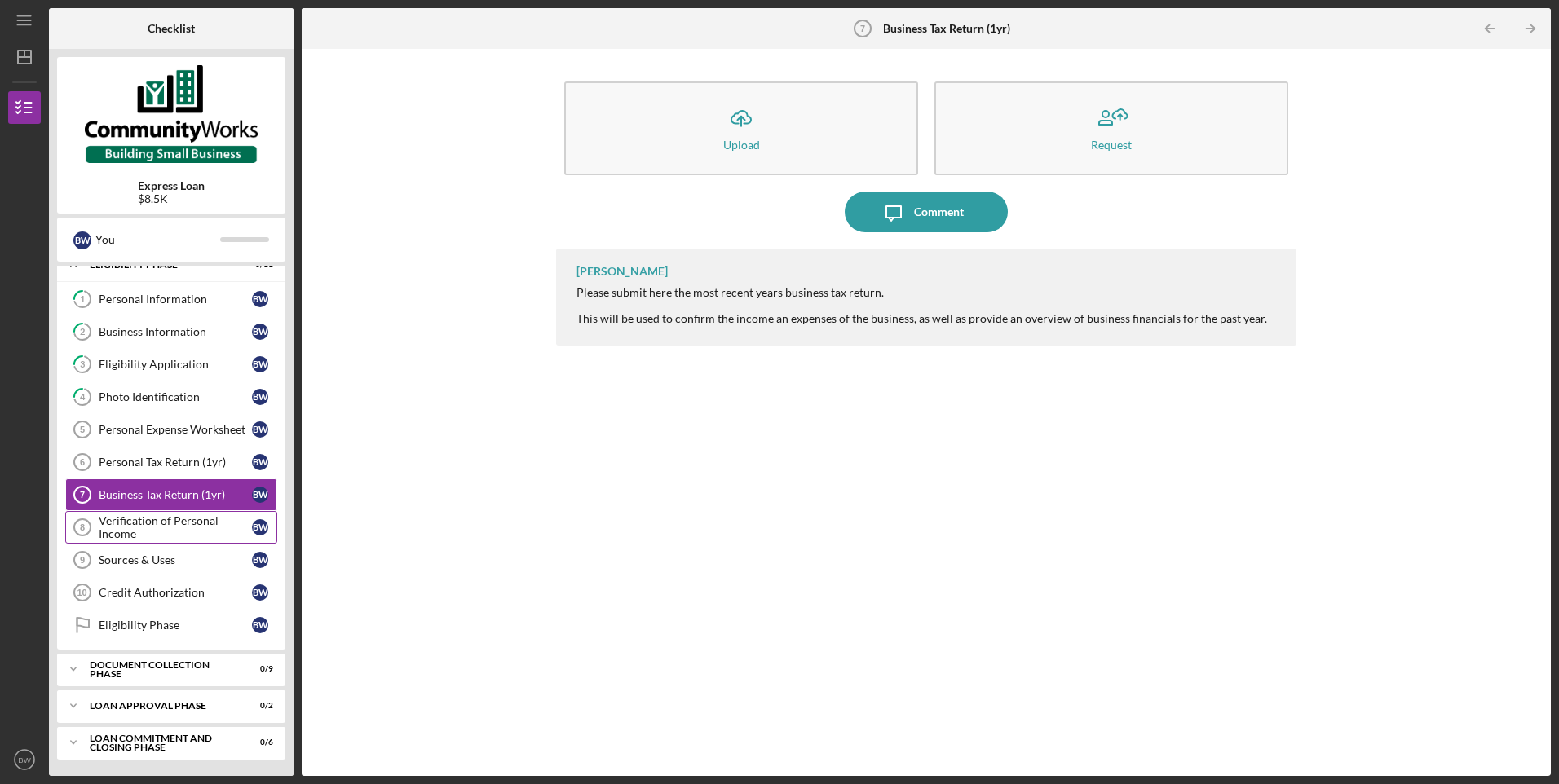
click at [160, 515] on div "Verification of Personal Income" at bounding box center [175, 527] width 153 height 26
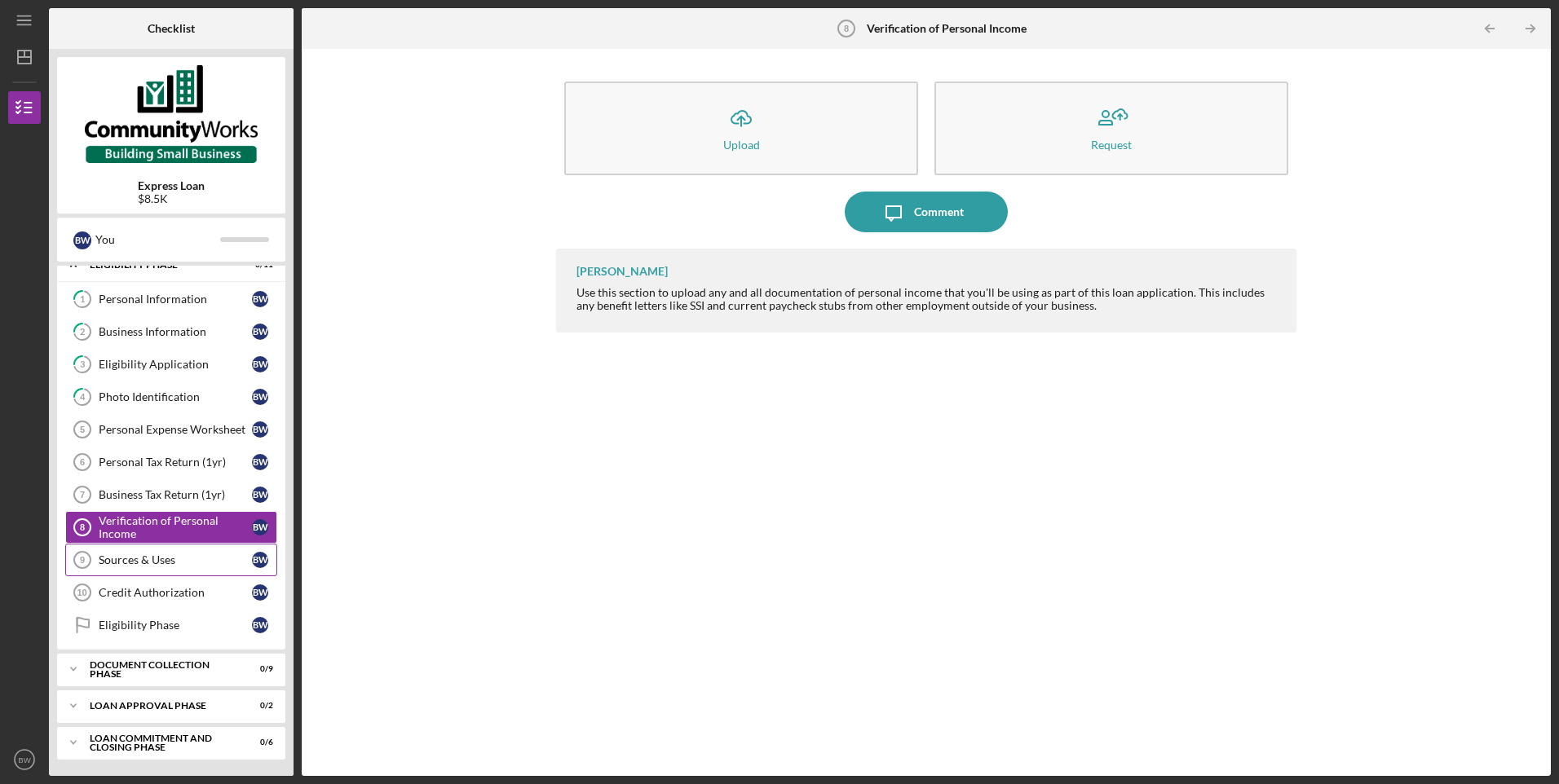
click at [136, 565] on div "Sources & Uses" at bounding box center [175, 560] width 153 height 13
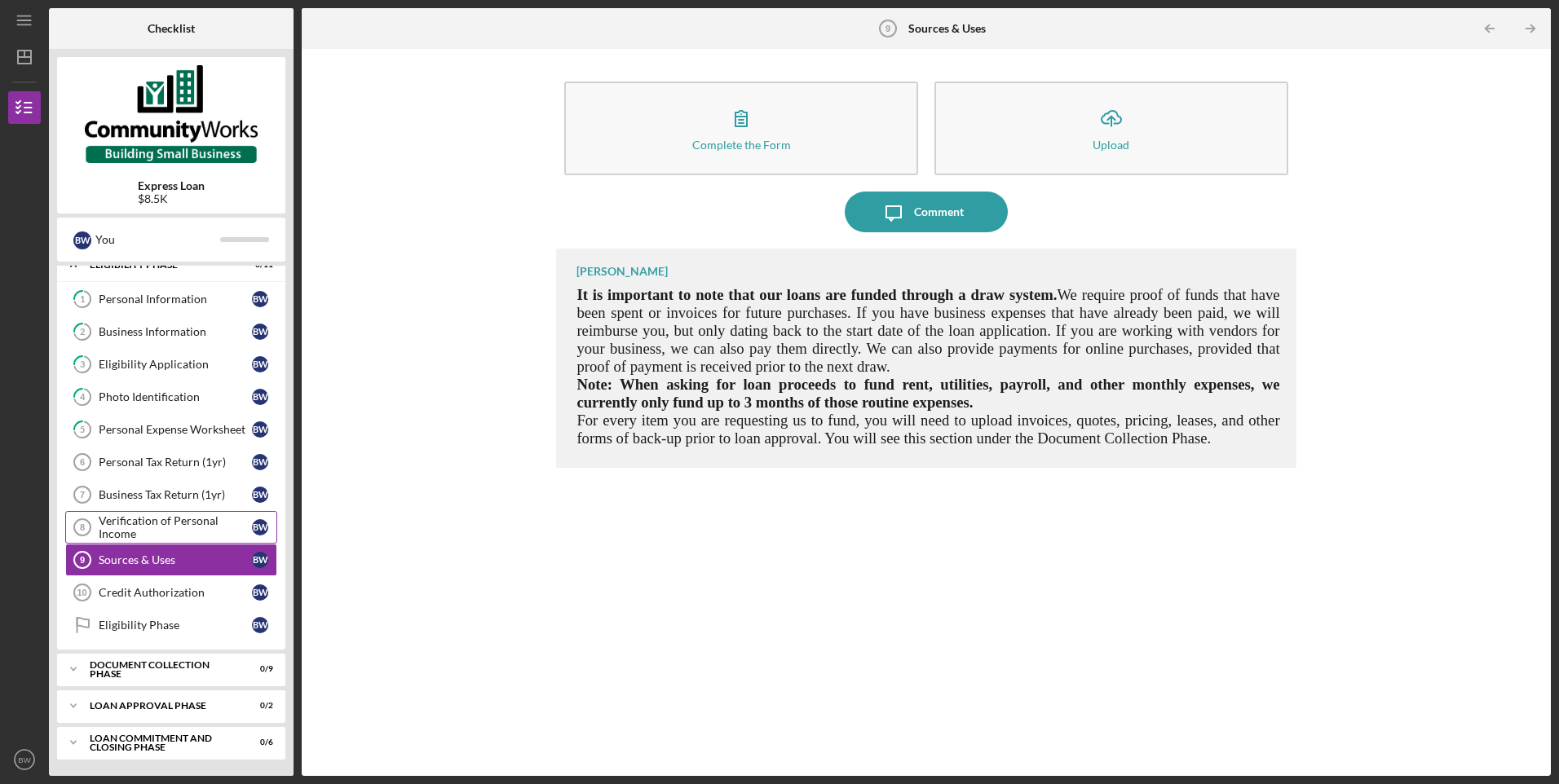
click at [130, 515] on div "Verification of Personal Income" at bounding box center [175, 527] width 153 height 26
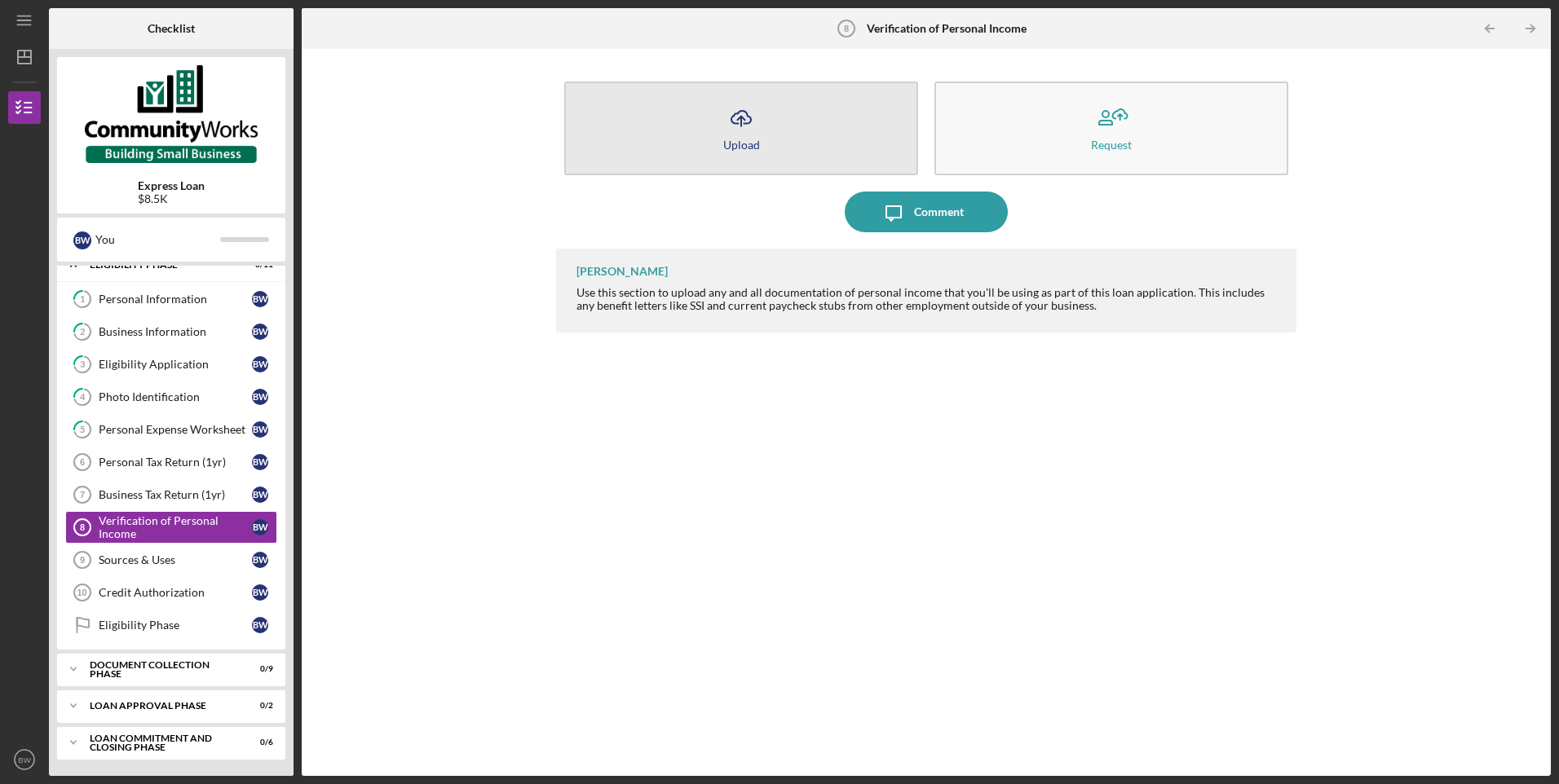
click at [660, 153] on button "Icon/Upload Upload" at bounding box center [741, 128] width 354 height 94
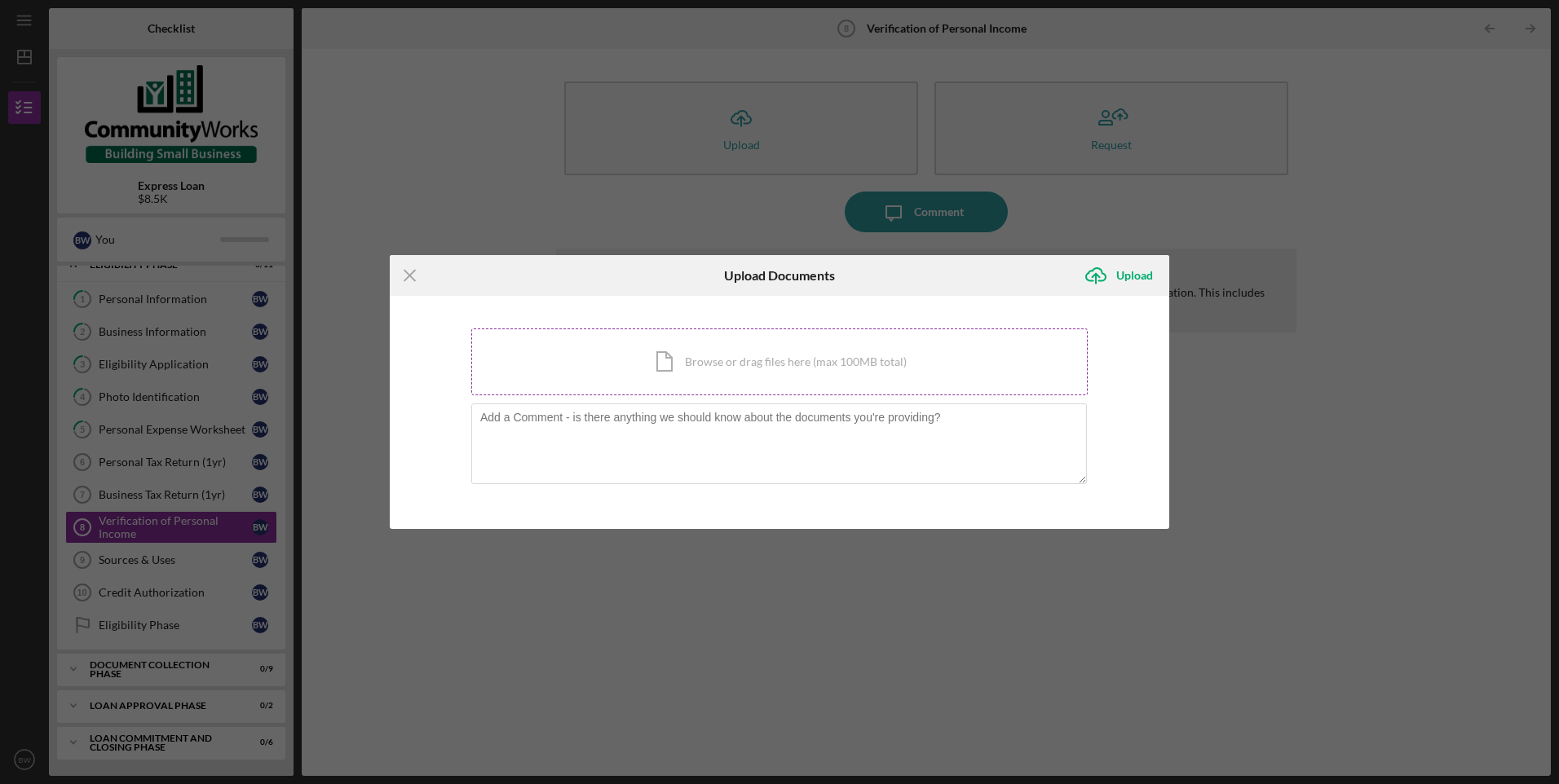
click at [814, 365] on div "Icon/Document Browse or drag files here (max 100MB total) Tap to choose files o…" at bounding box center [779, 361] width 617 height 67
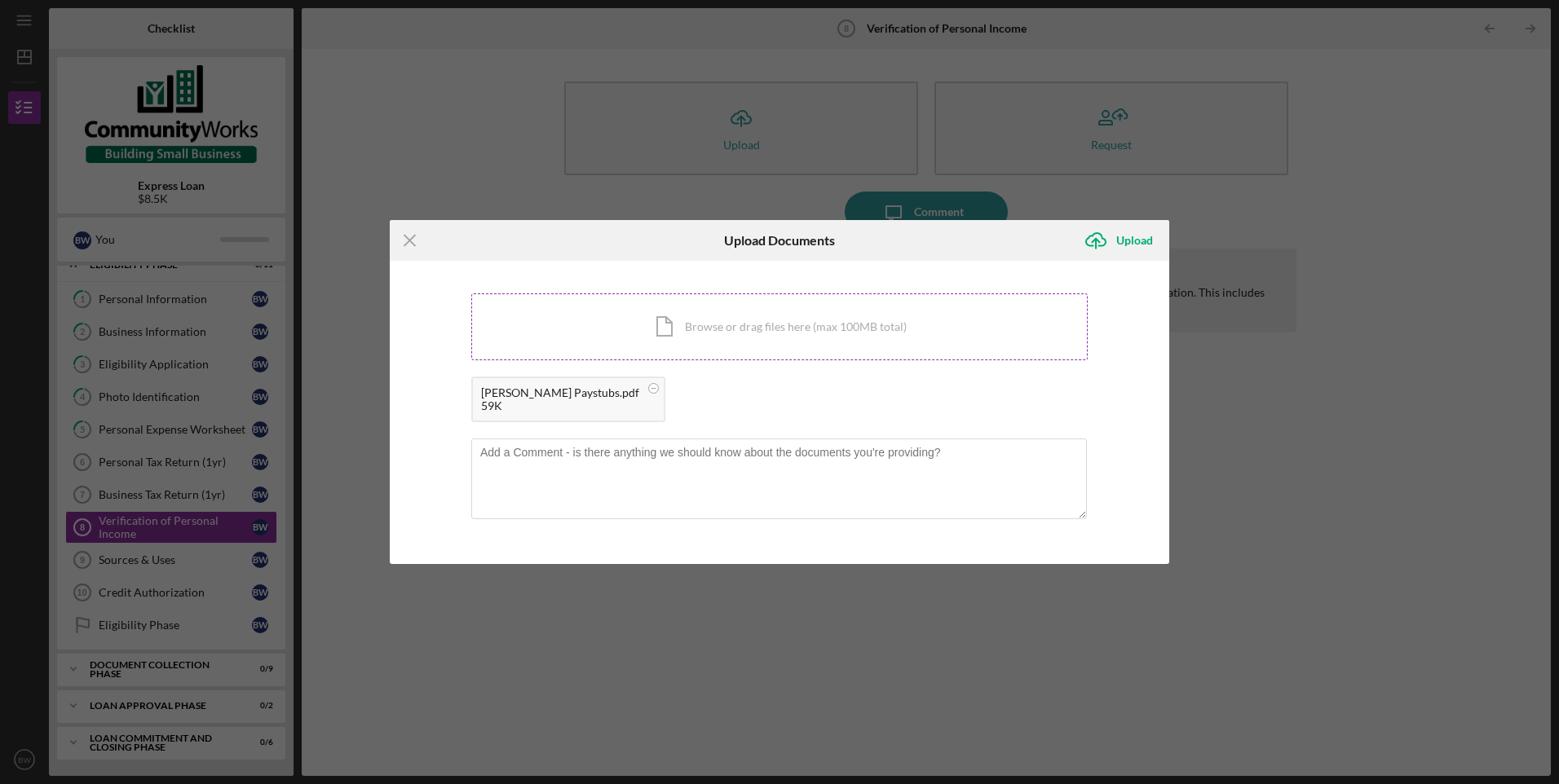
click at [685, 304] on div "Icon/Document Browse or drag files here (max 100MB total) Tap to choose files o…" at bounding box center [779, 327] width 617 height 67
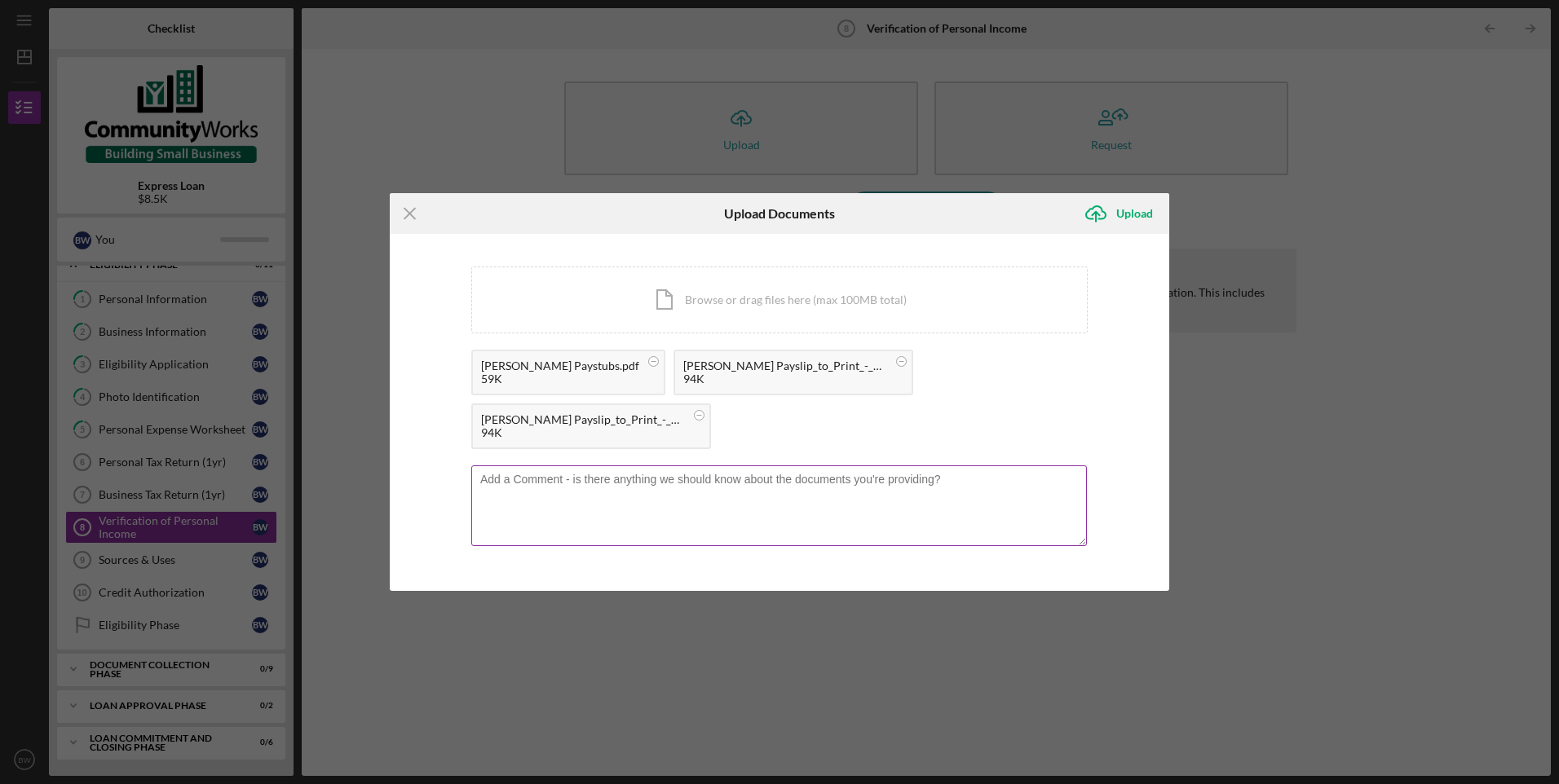
click at [651, 494] on textarea at bounding box center [779, 505] width 616 height 80
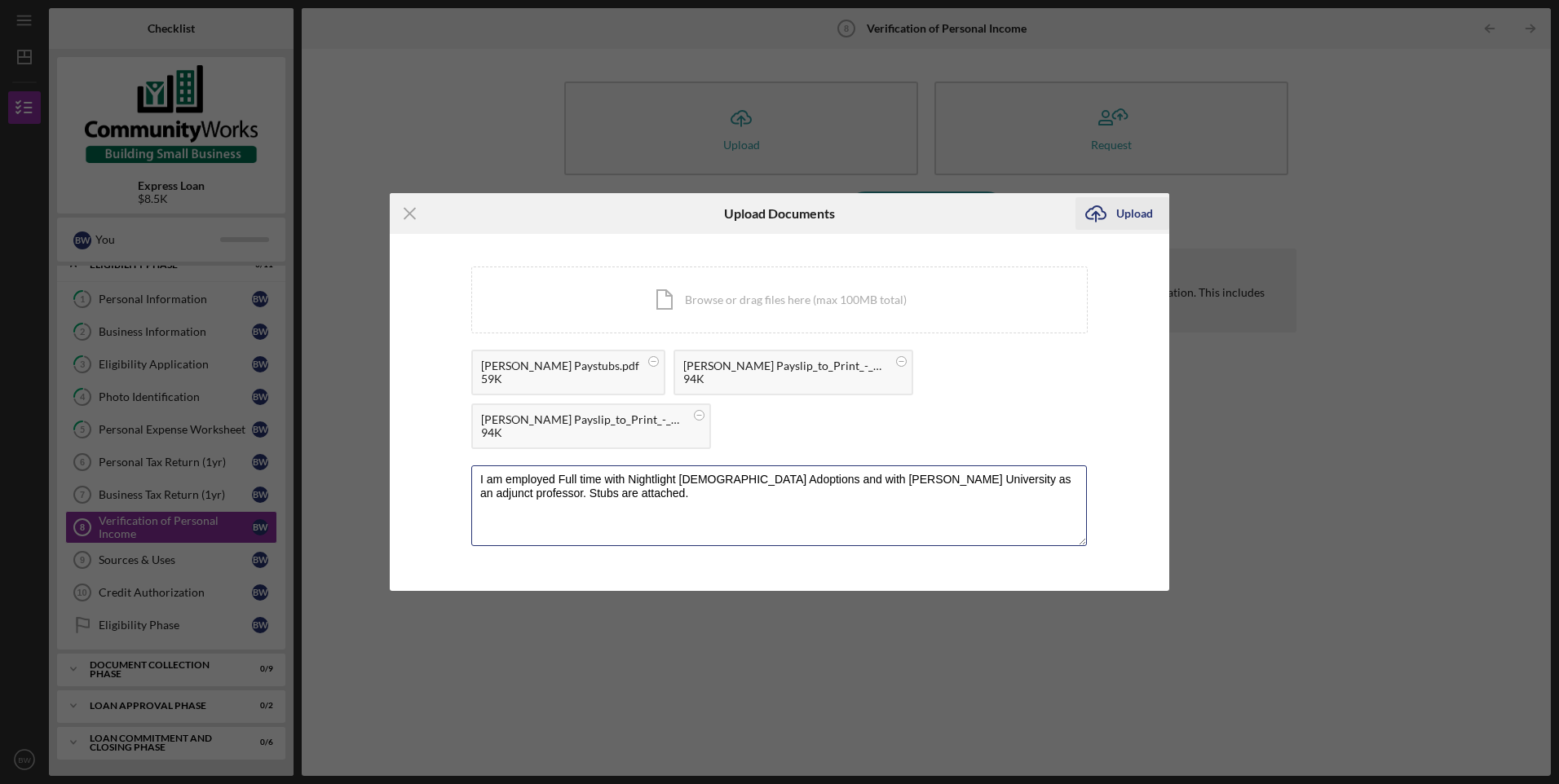
type textarea "I am employed Full time with Nightlight [DEMOGRAPHIC_DATA] Adoptions and with […"
click at [1146, 202] on div "Upload" at bounding box center [1134, 213] width 37 height 32
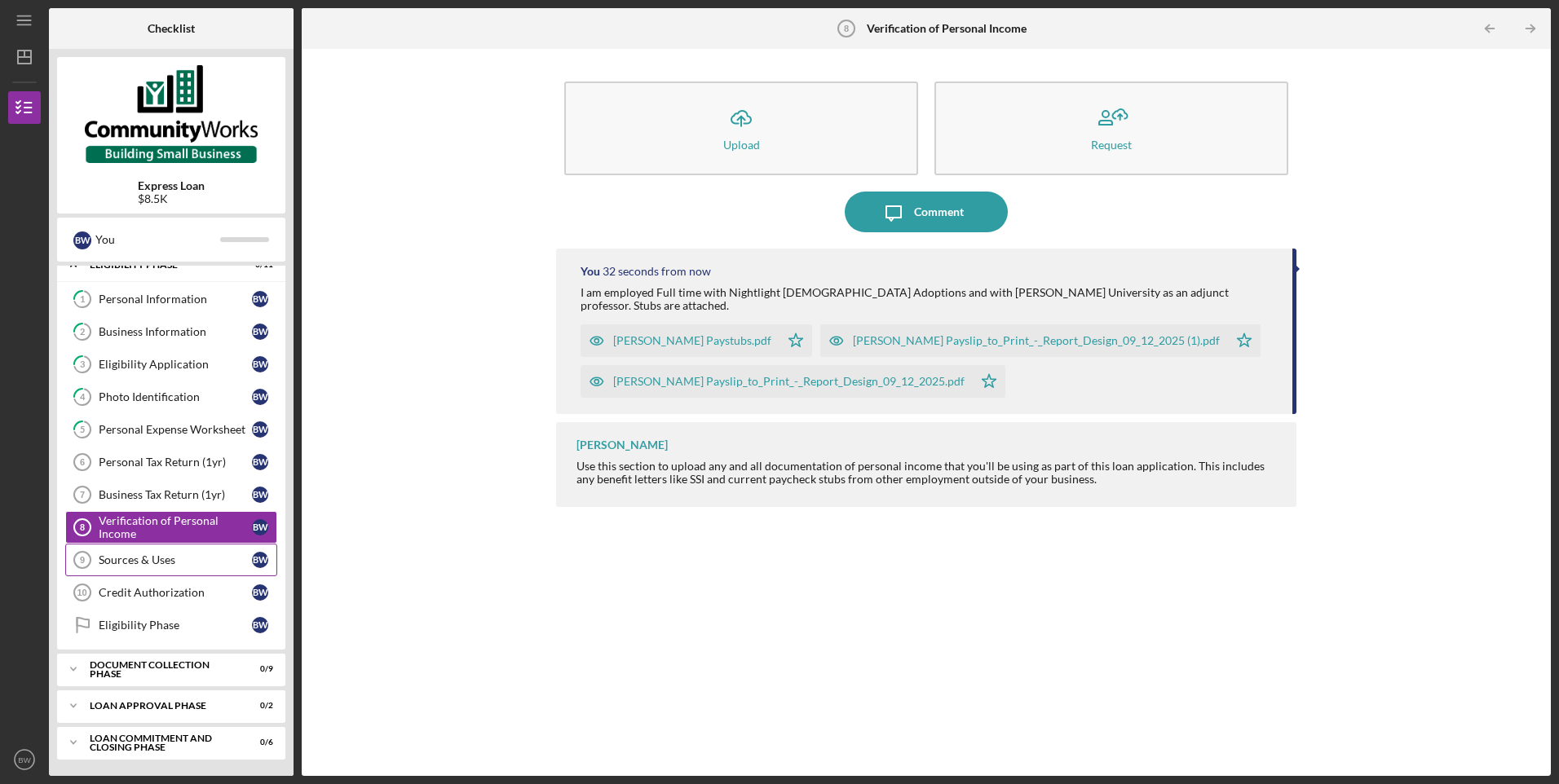
click at [152, 561] on div "Sources & Uses" at bounding box center [175, 560] width 153 height 13
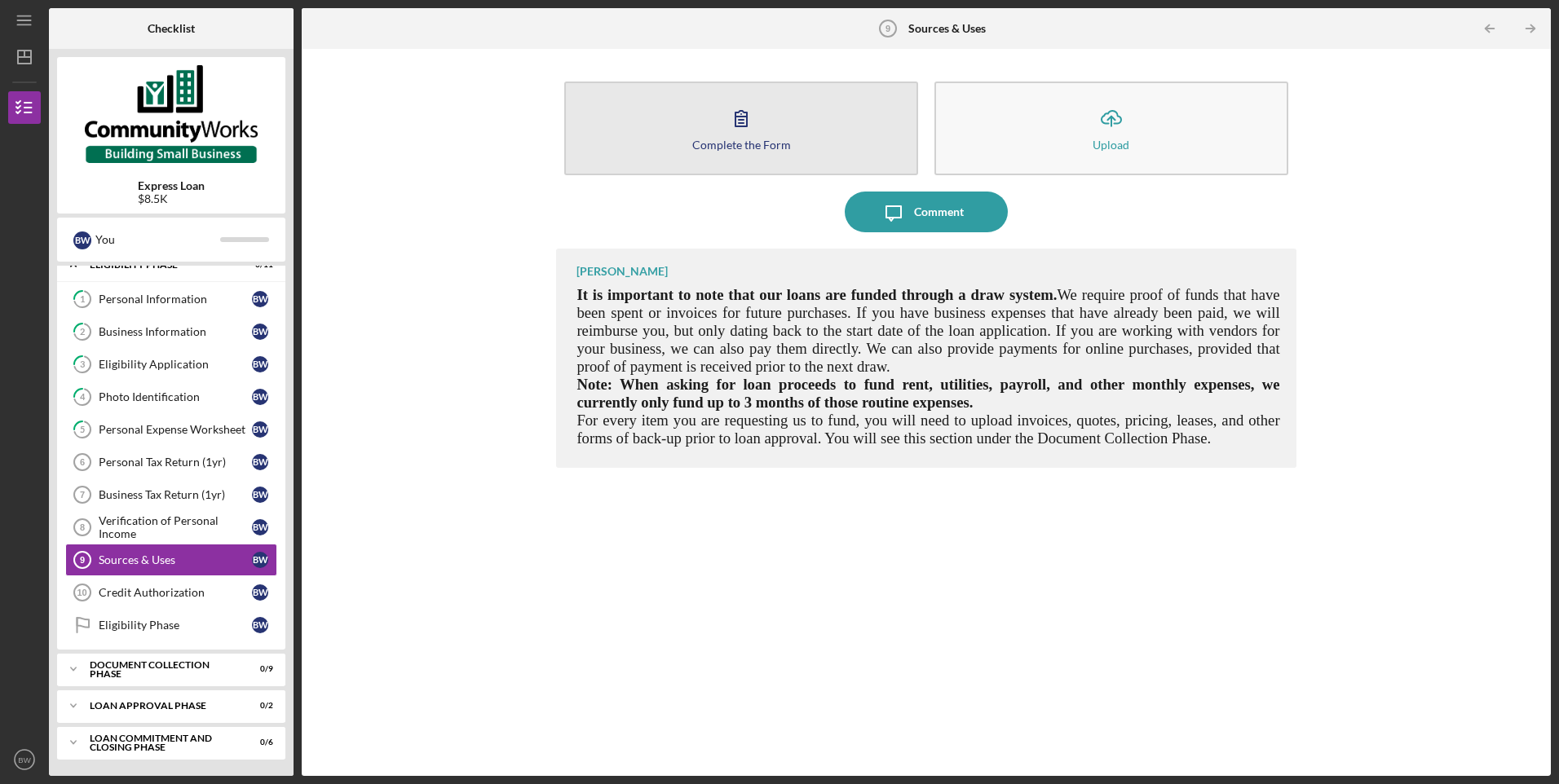
click at [759, 152] on button "Complete the Form Form" at bounding box center [741, 128] width 354 height 94
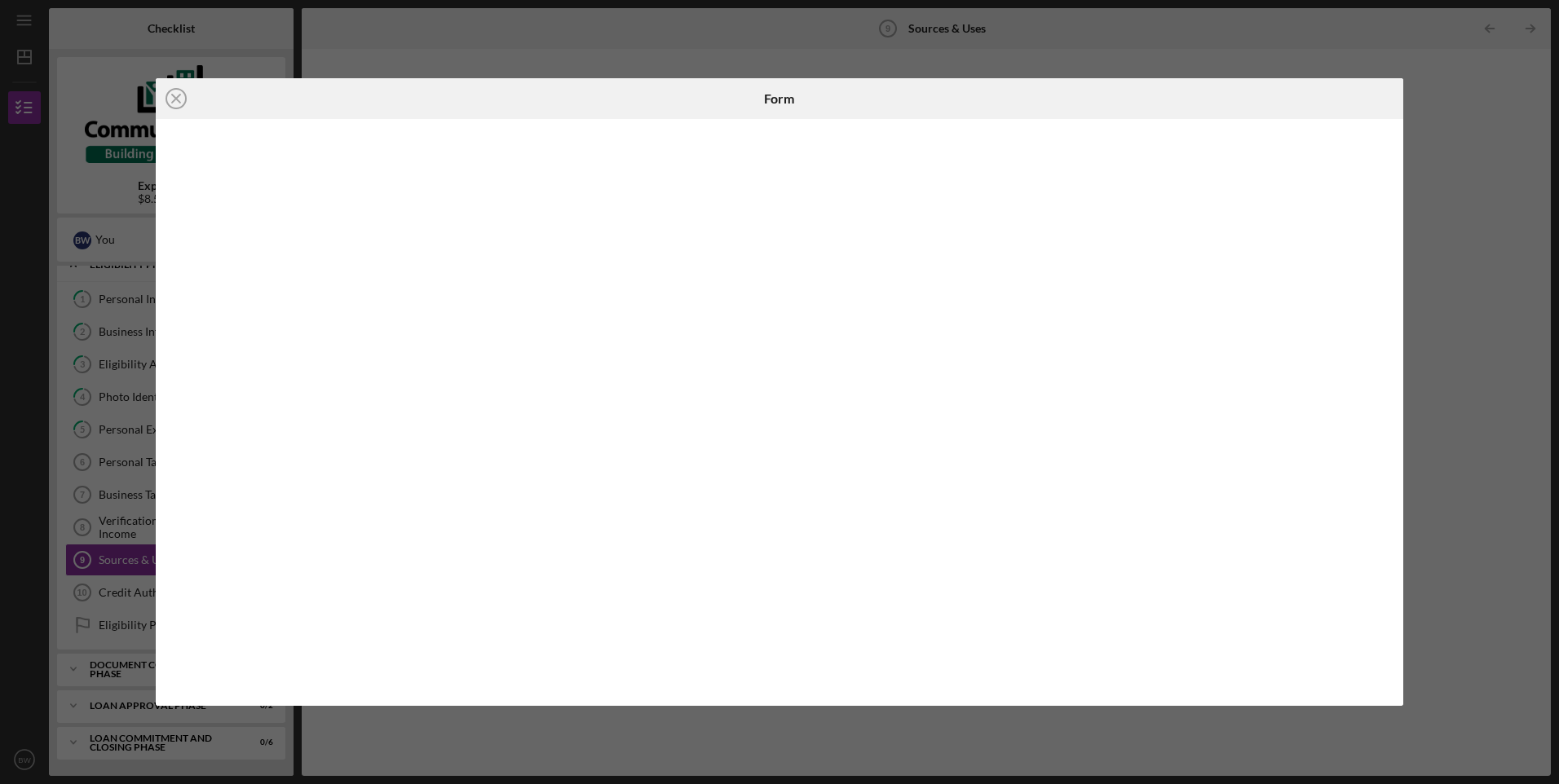
click at [1408, 99] on div "Icon/Close Form" at bounding box center [779, 392] width 1559 height 784
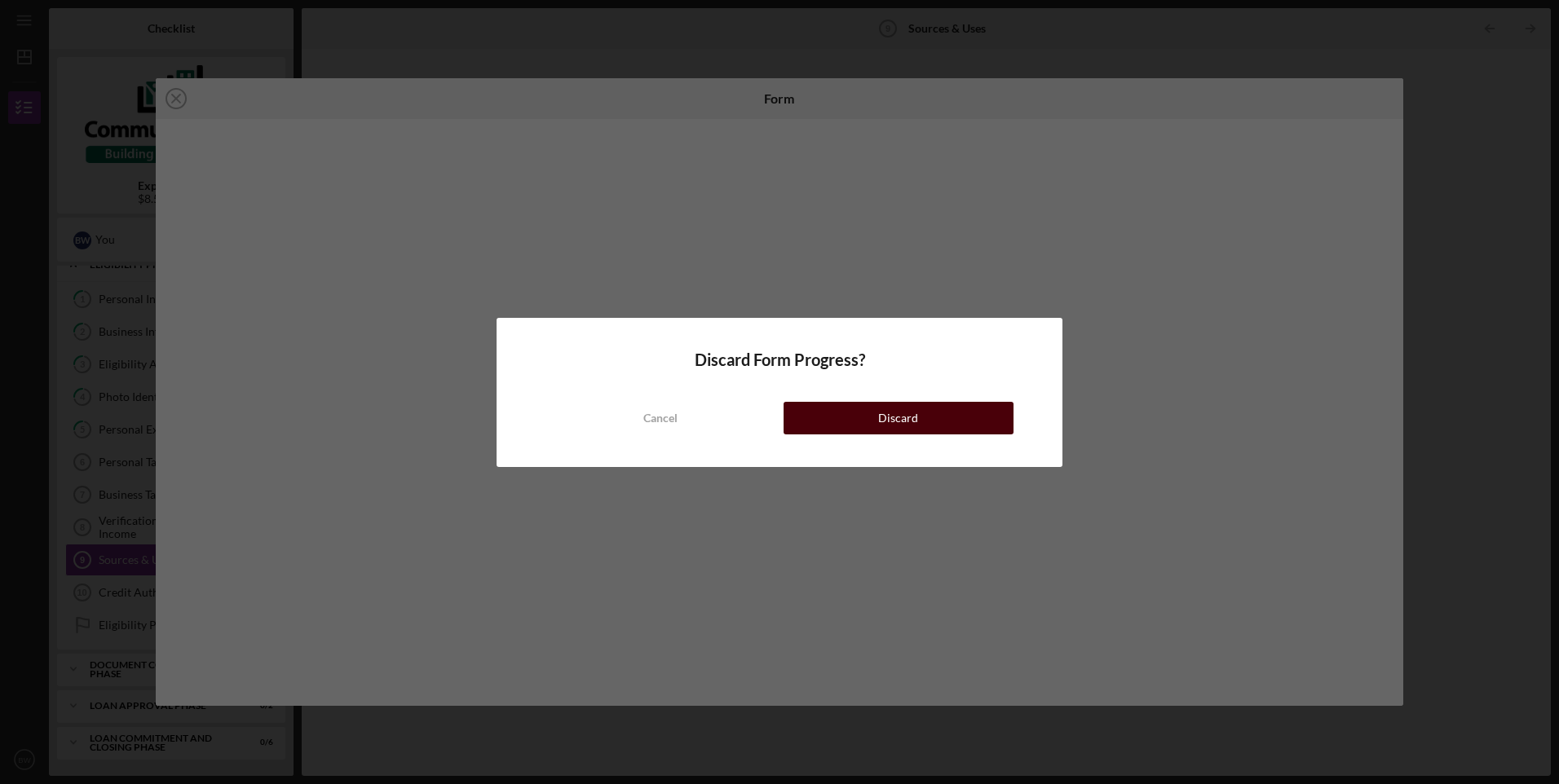
click at [863, 432] on button "Discard" at bounding box center [898, 418] width 230 height 32
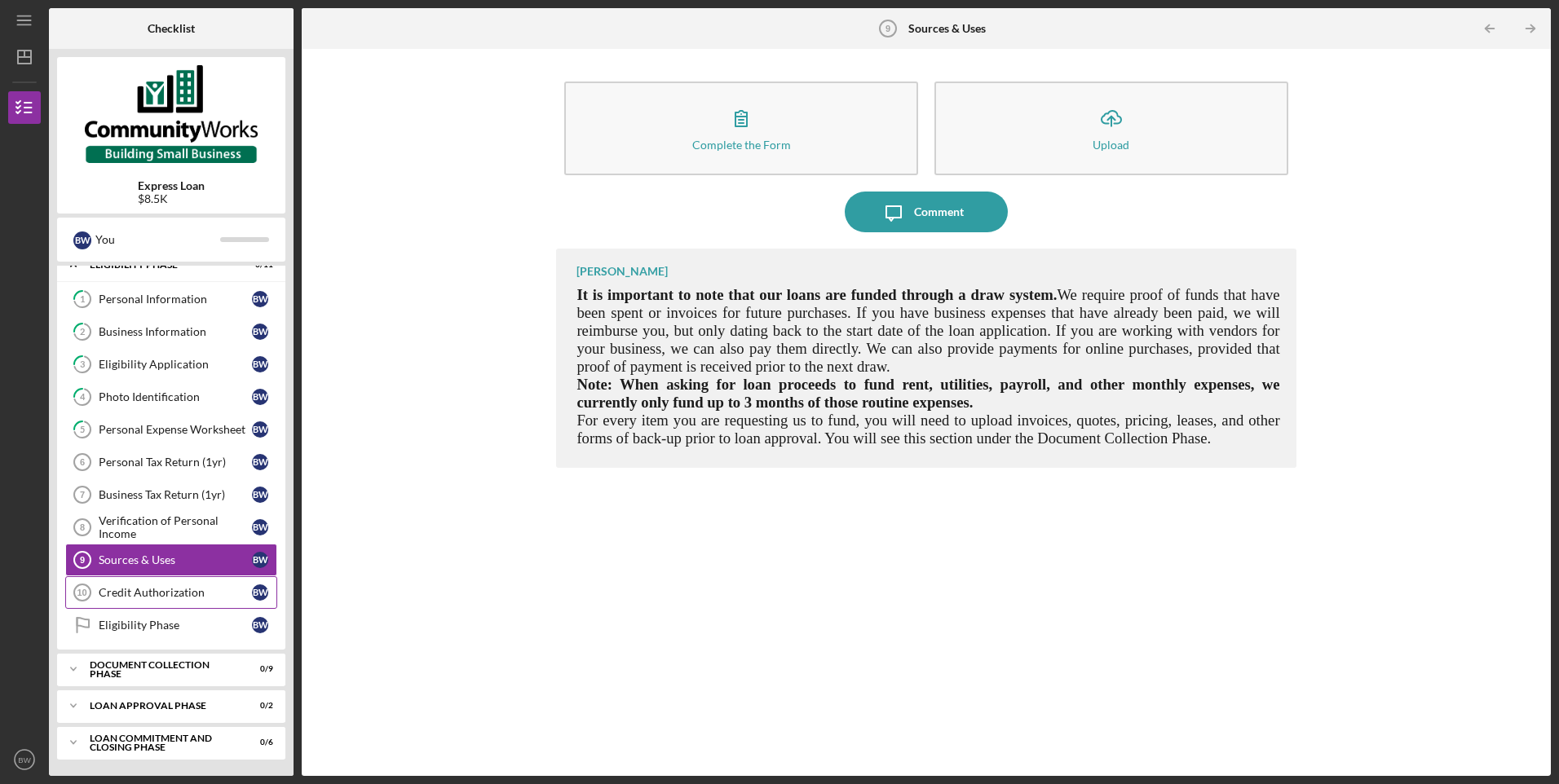
click at [185, 577] on link "Credit Authorization 10 Credit Authorization B W" at bounding box center [171, 593] width 212 height 32
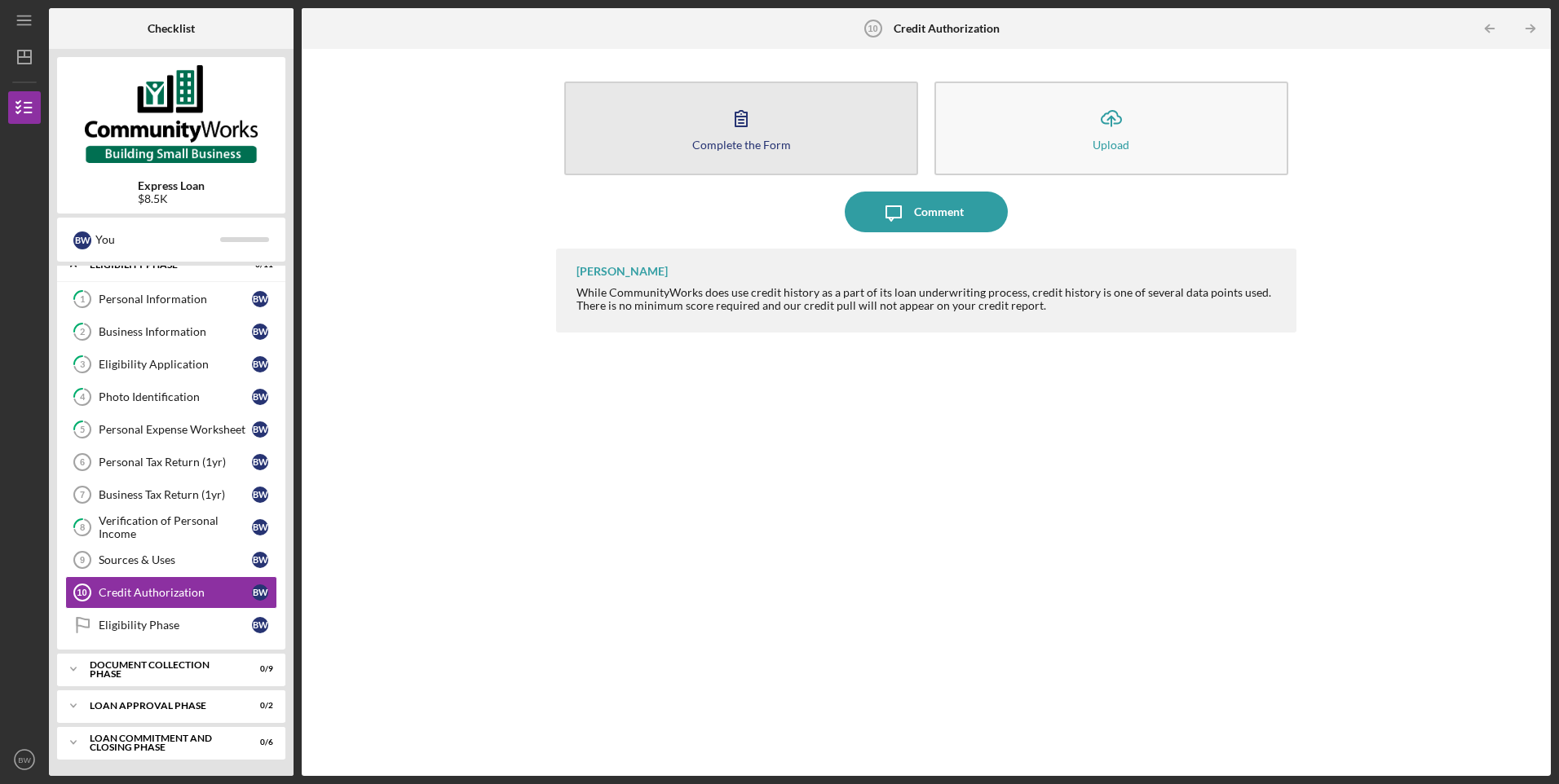
click at [759, 148] on div "Complete the Form" at bounding box center [742, 145] width 99 height 12
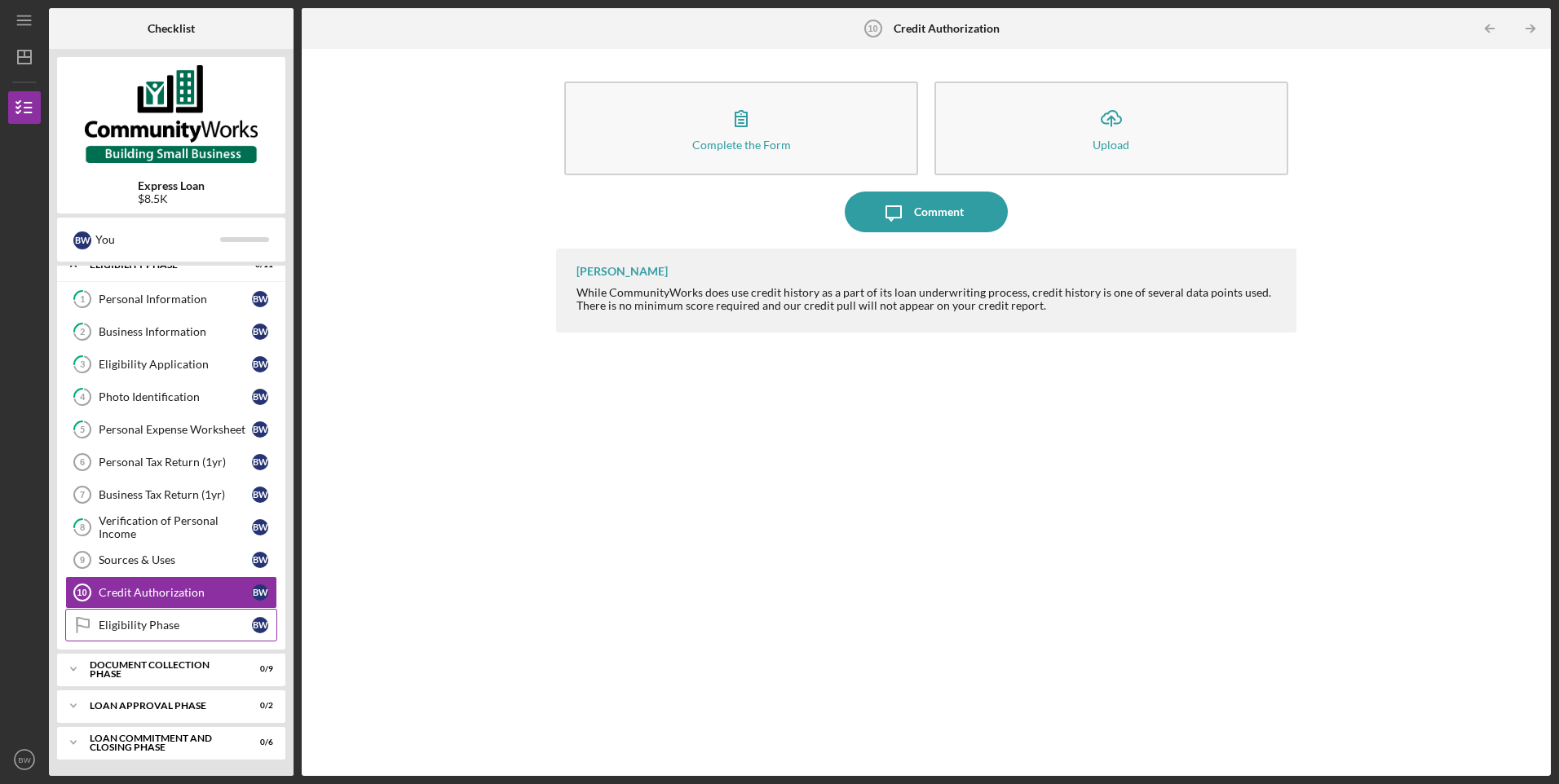
click at [193, 611] on link "Eligibility Phase Eligibility Phase B W" at bounding box center [171, 625] width 212 height 32
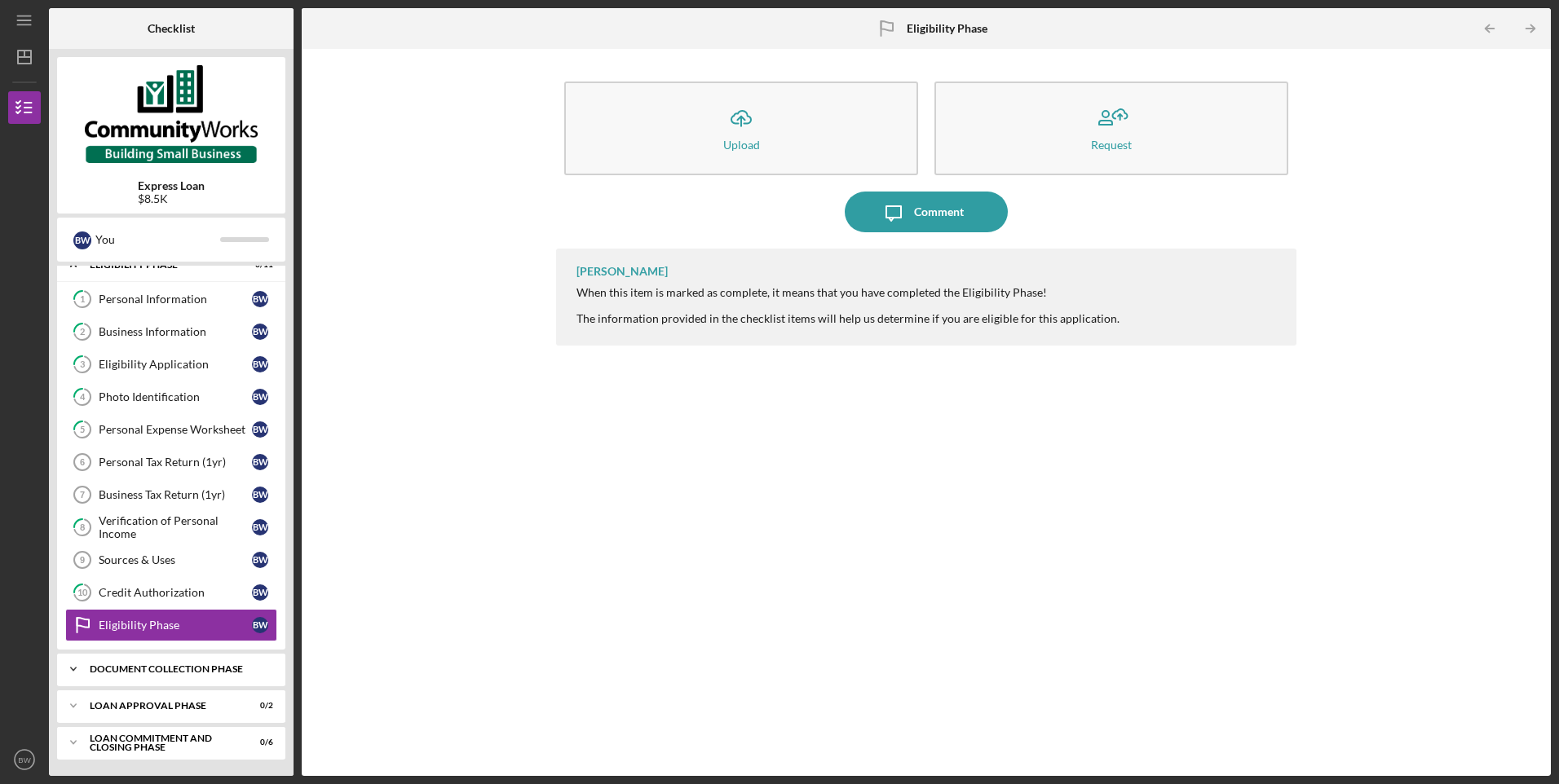
click at [69, 679] on icon "Icon/Expander" at bounding box center [73, 669] width 32 height 32
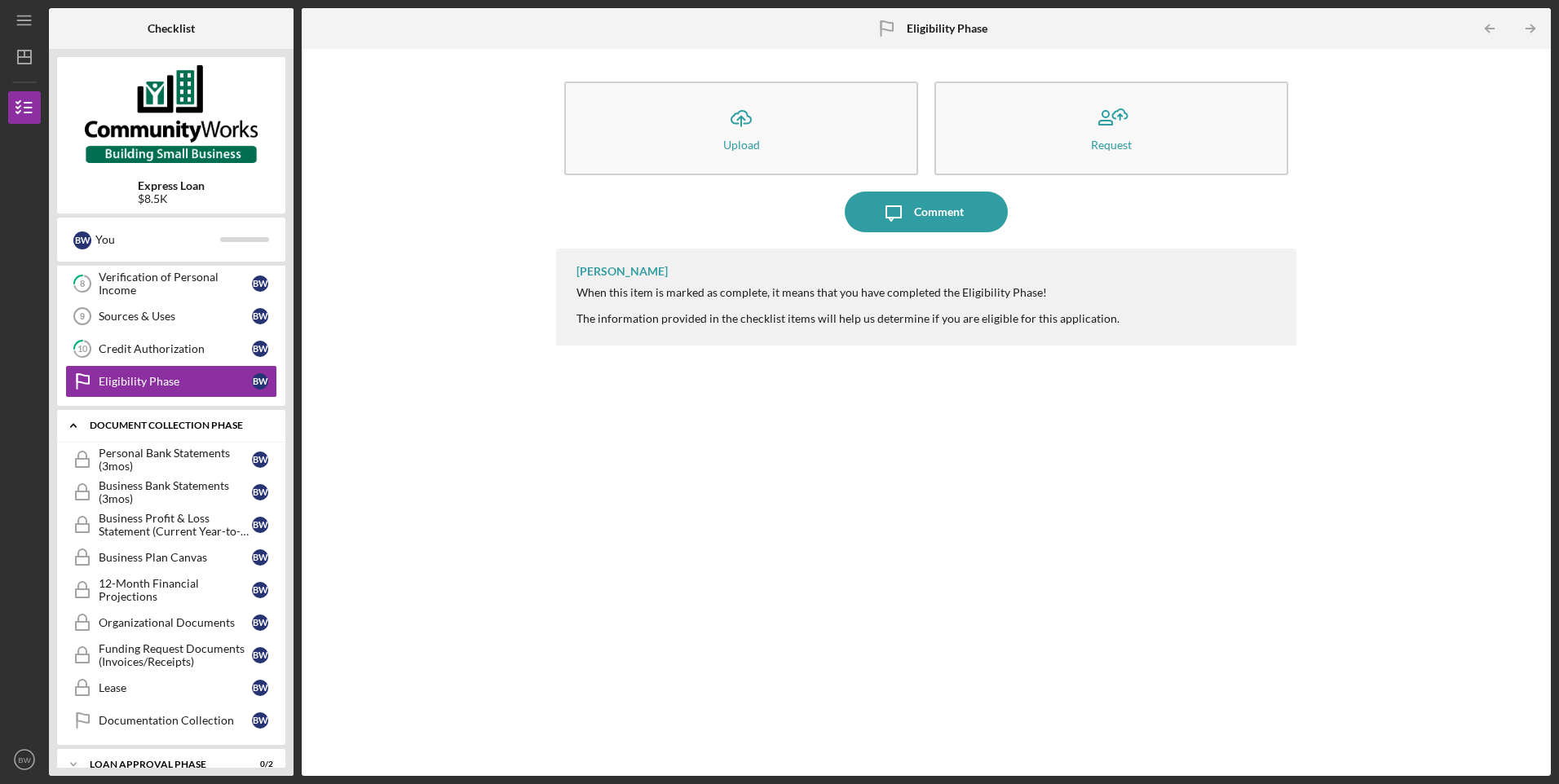
scroll to position [261, 0]
click at [108, 618] on div "Organizational Documents" at bounding box center [175, 622] width 153 height 13
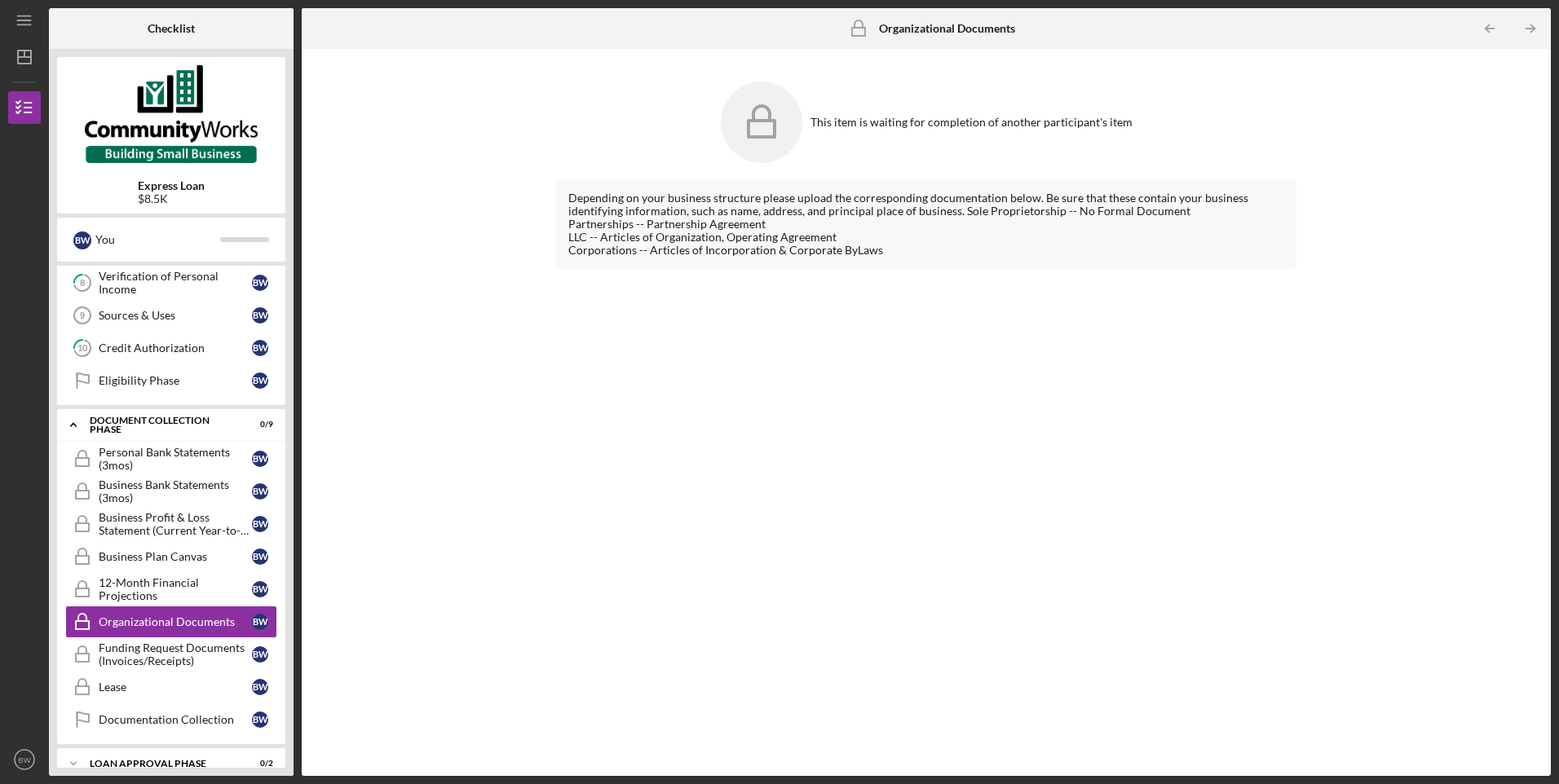
click at [760, 128] on icon at bounding box center [761, 122] width 82 height 82
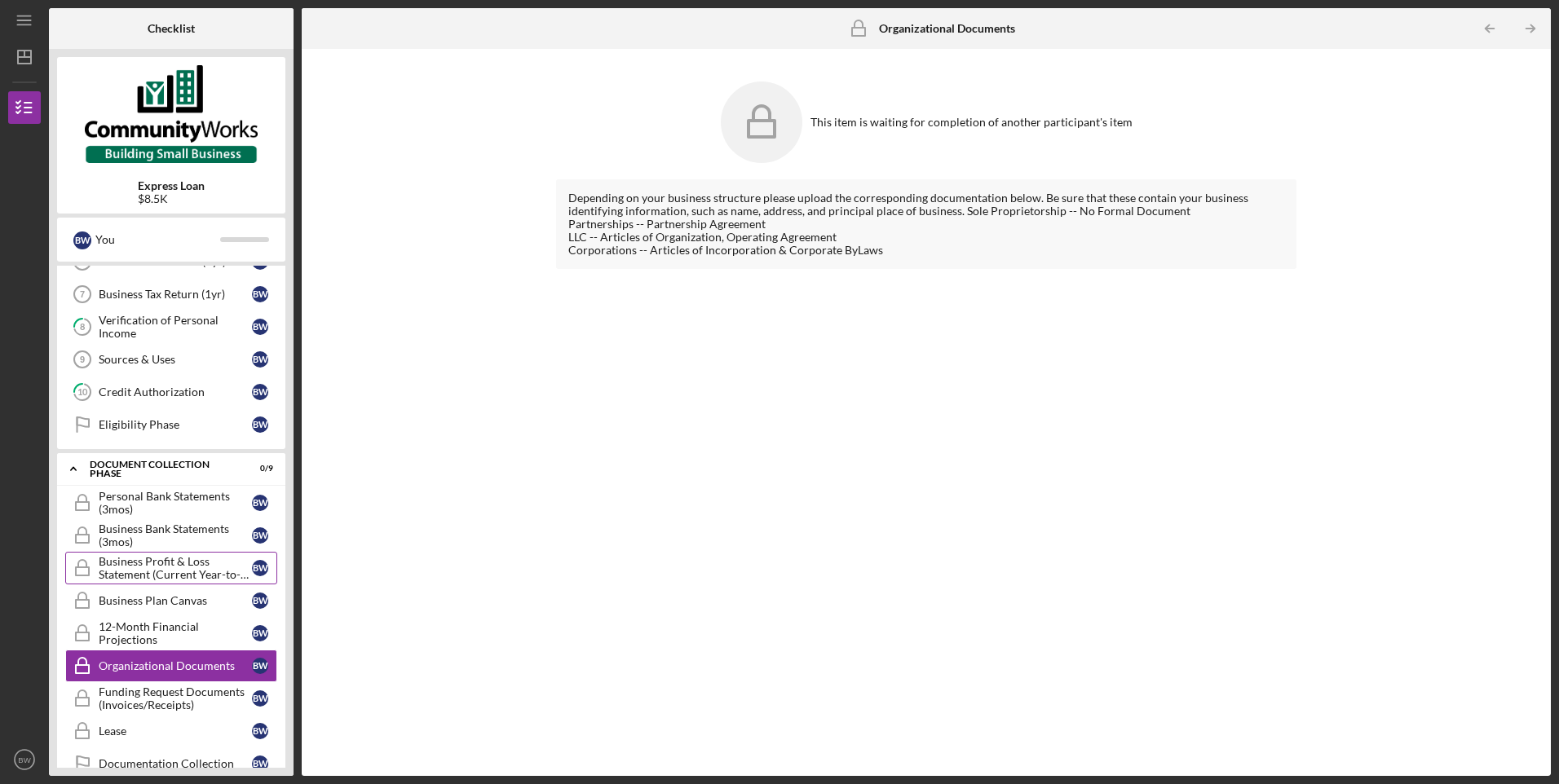
scroll to position [179, 0]
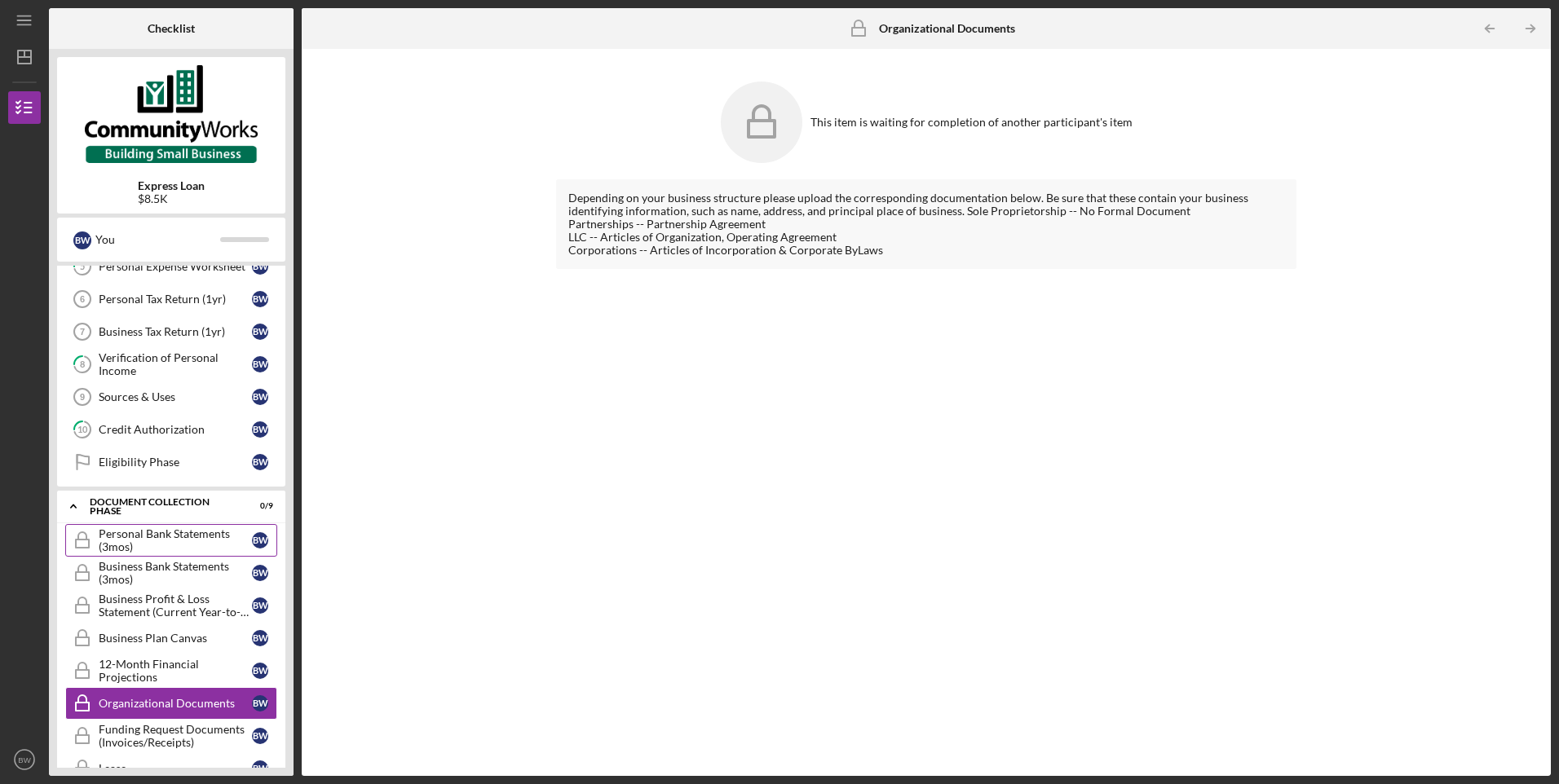
click at [143, 528] on div "Personal Bank Statements (3mos)" at bounding box center [175, 540] width 153 height 26
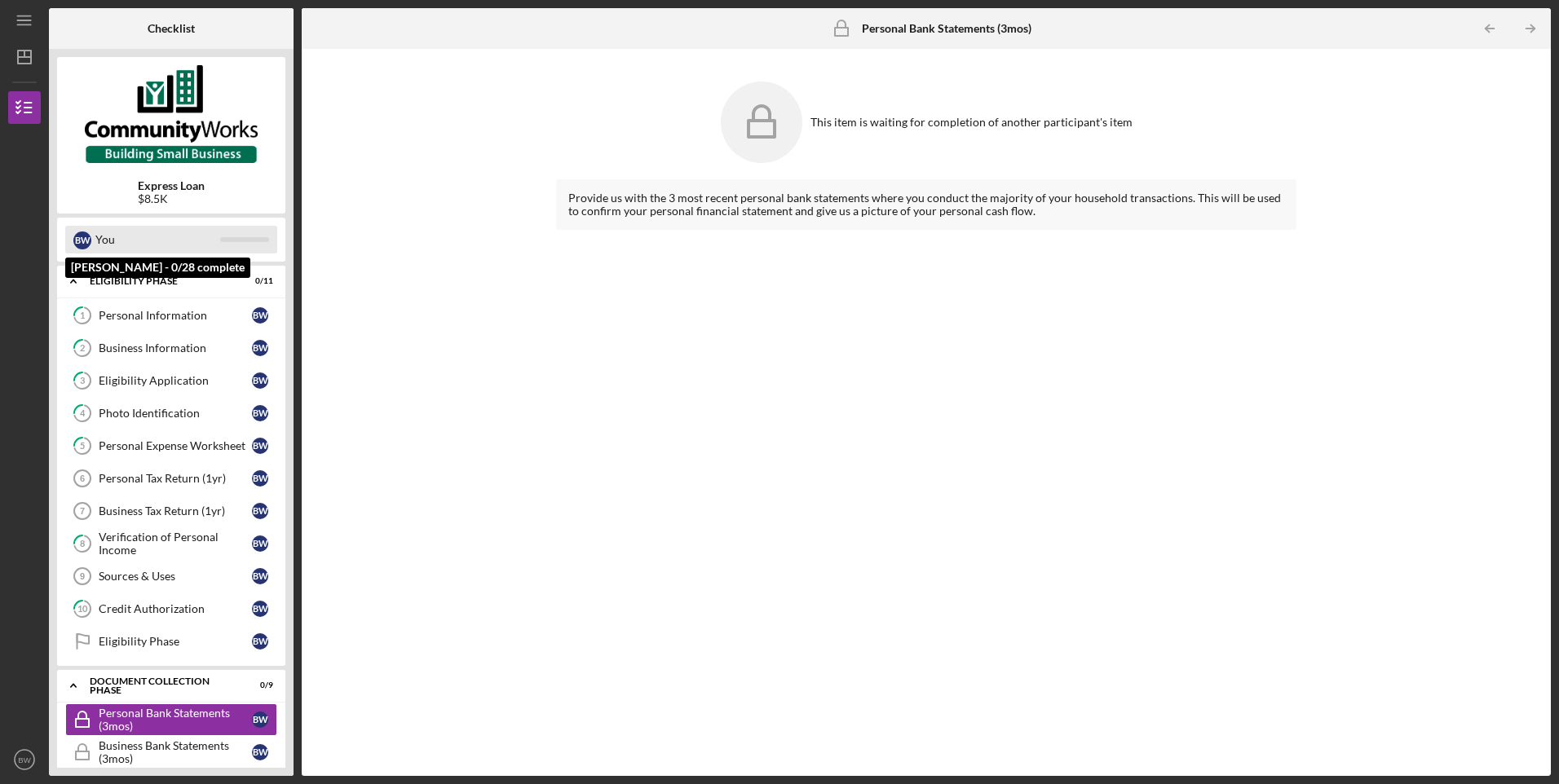
click at [230, 241] on div at bounding box center [245, 240] width 49 height 5
click at [116, 315] on div "Personal Information" at bounding box center [175, 315] width 153 height 13
